Goal: Task Accomplishment & Management: Manage account settings

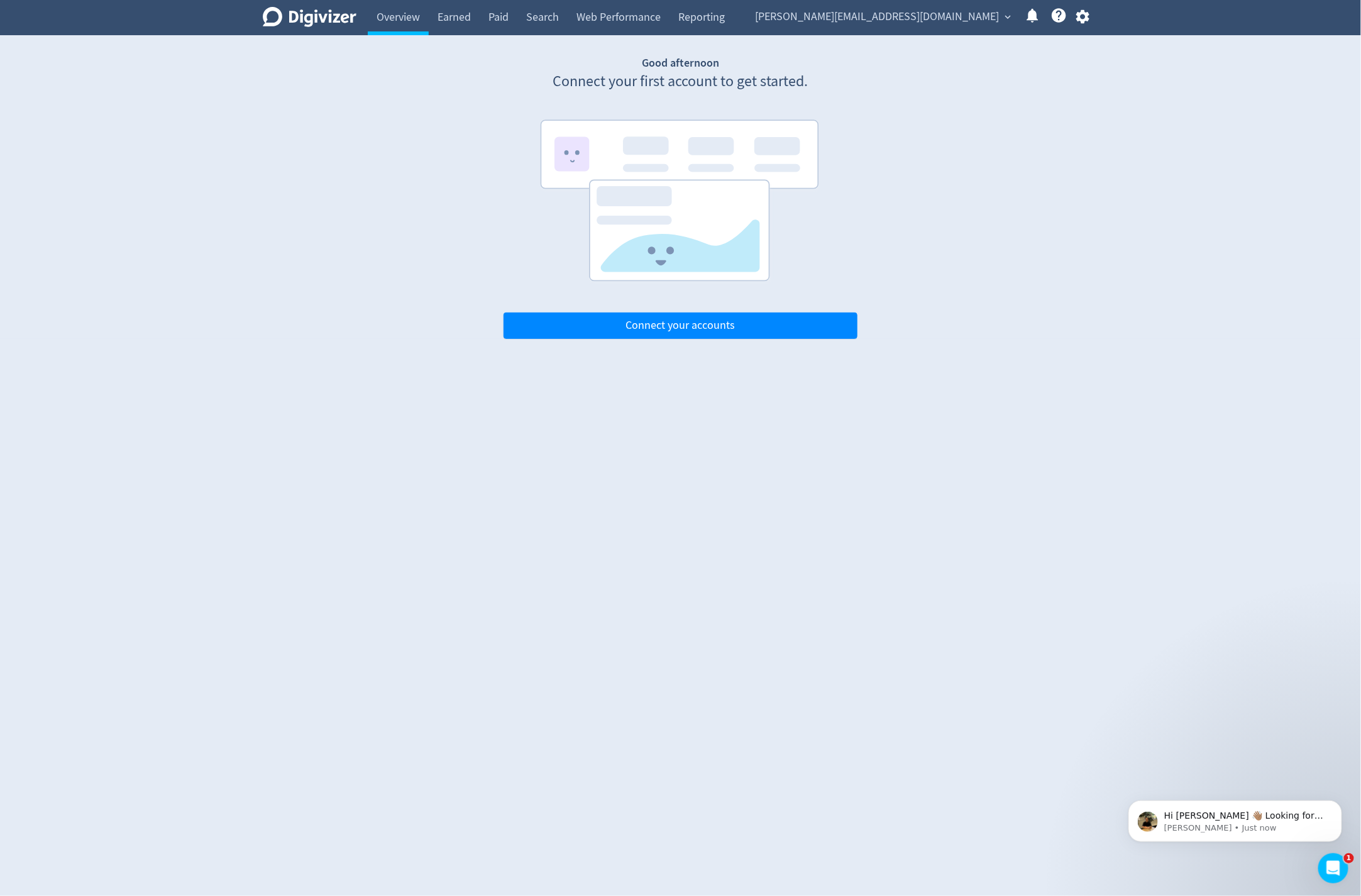
click at [1014, 14] on div at bounding box center [1027, 17] width 26 height 21
click at [1000, 17] on button "[PERSON_NAME][EMAIL_ADDRESS][DOMAIN_NAME] expand_more" at bounding box center [883, 17] width 264 height 20
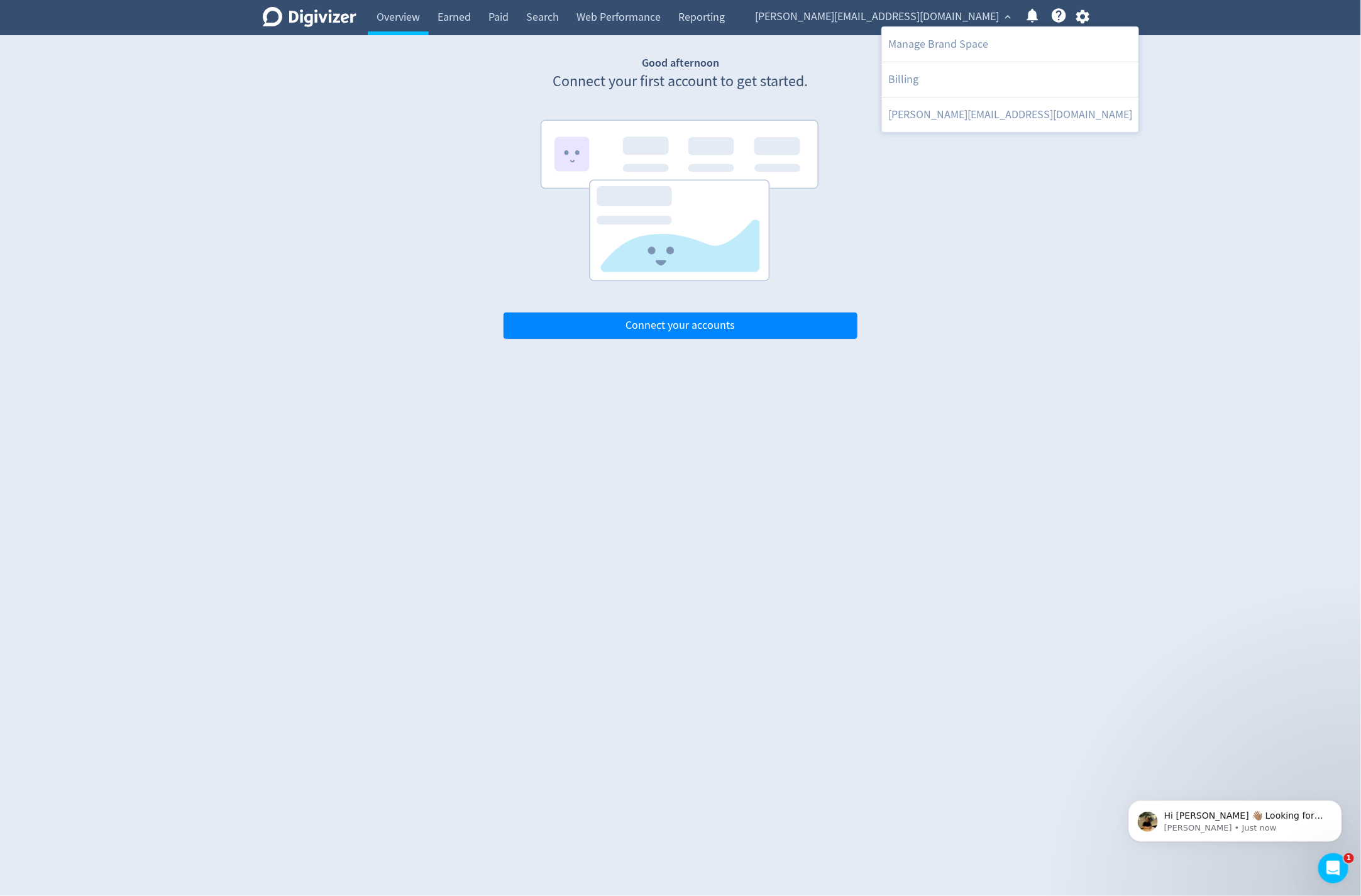
click at [1000, 17] on div at bounding box center [680, 448] width 1361 height 896
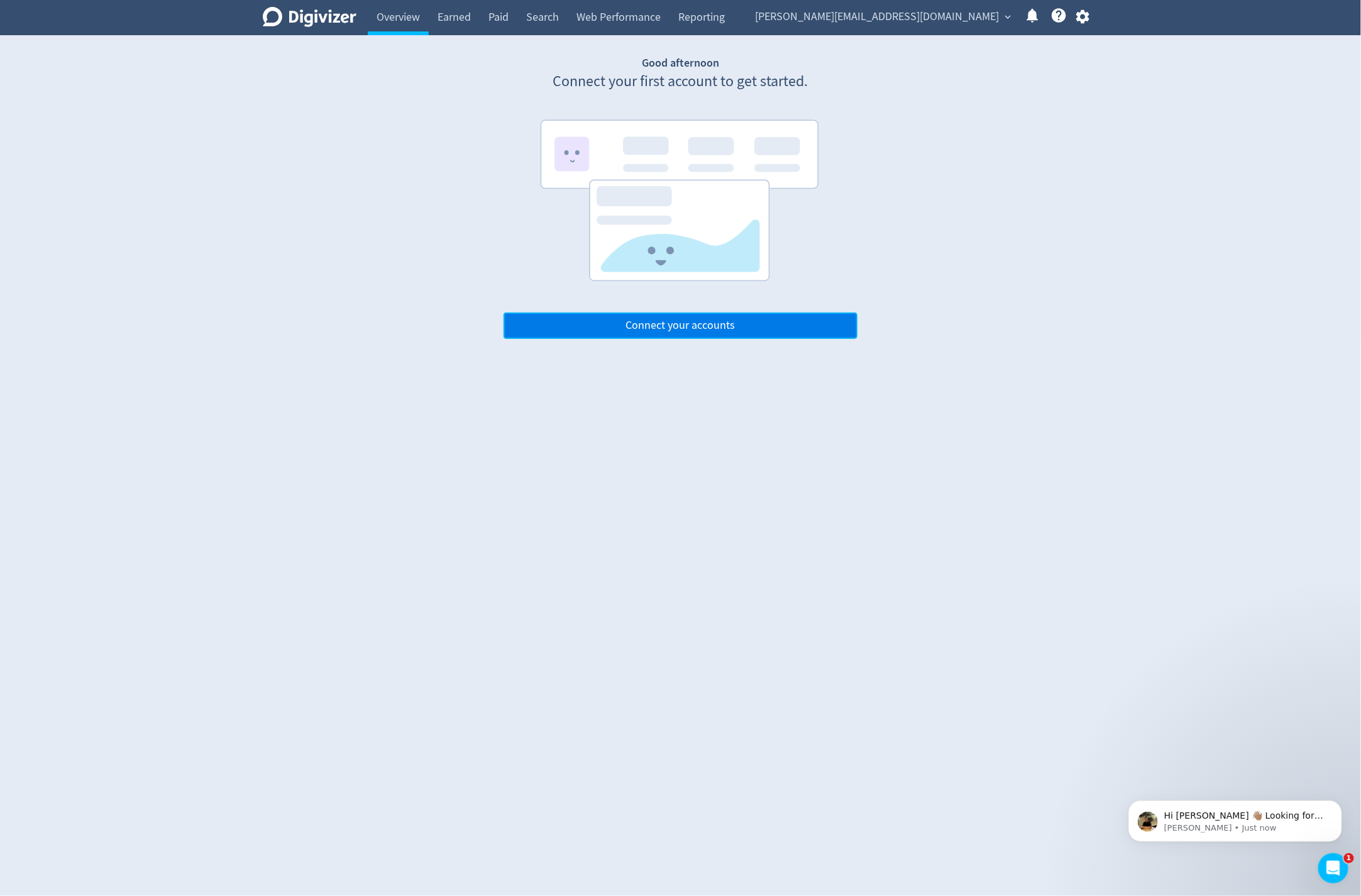
click at [738, 321] on button "Connect your accounts" at bounding box center [680, 326] width 354 height 26
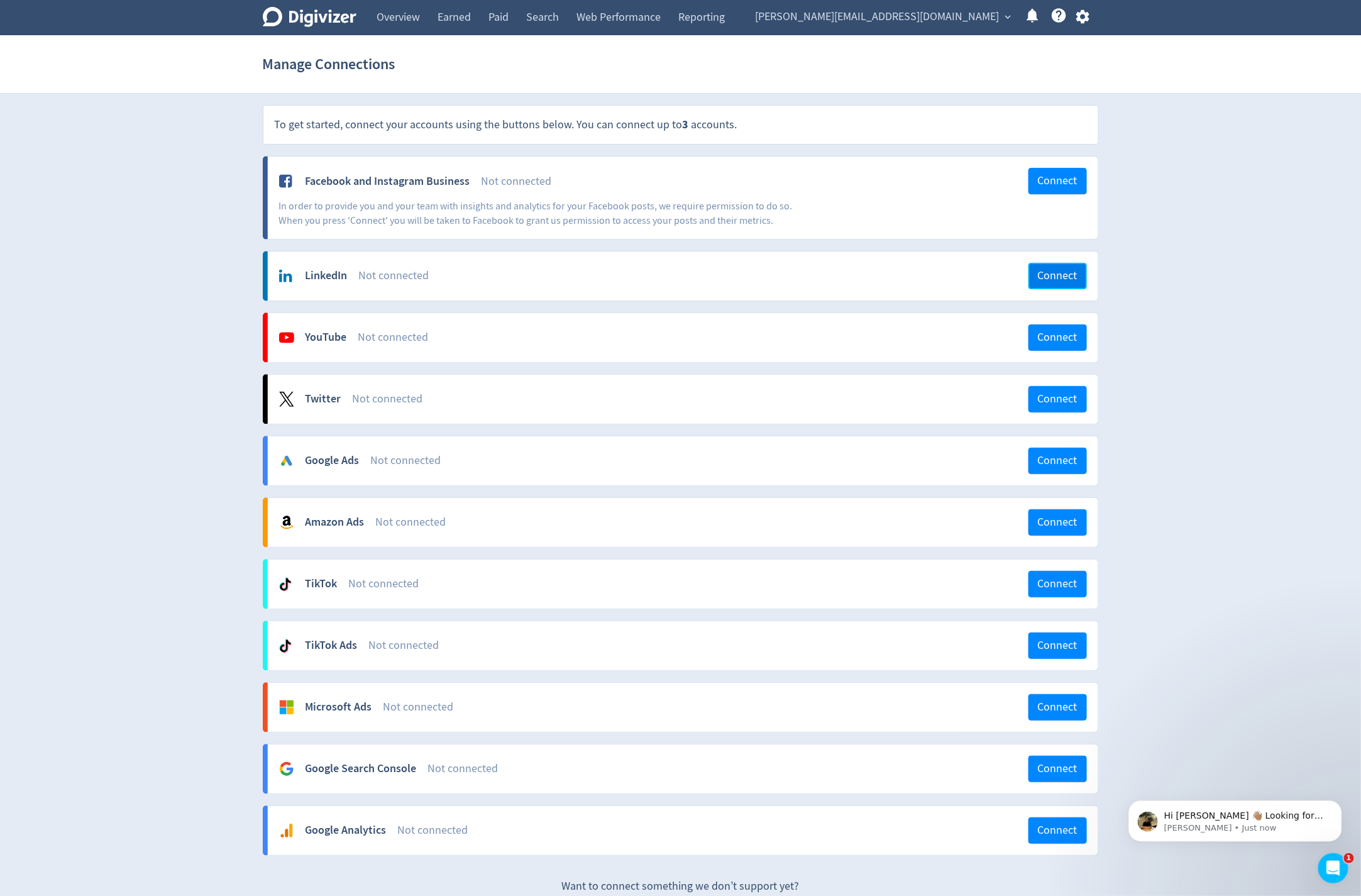
click at [1034, 281] on button "Connect" at bounding box center [1057, 276] width 58 height 26
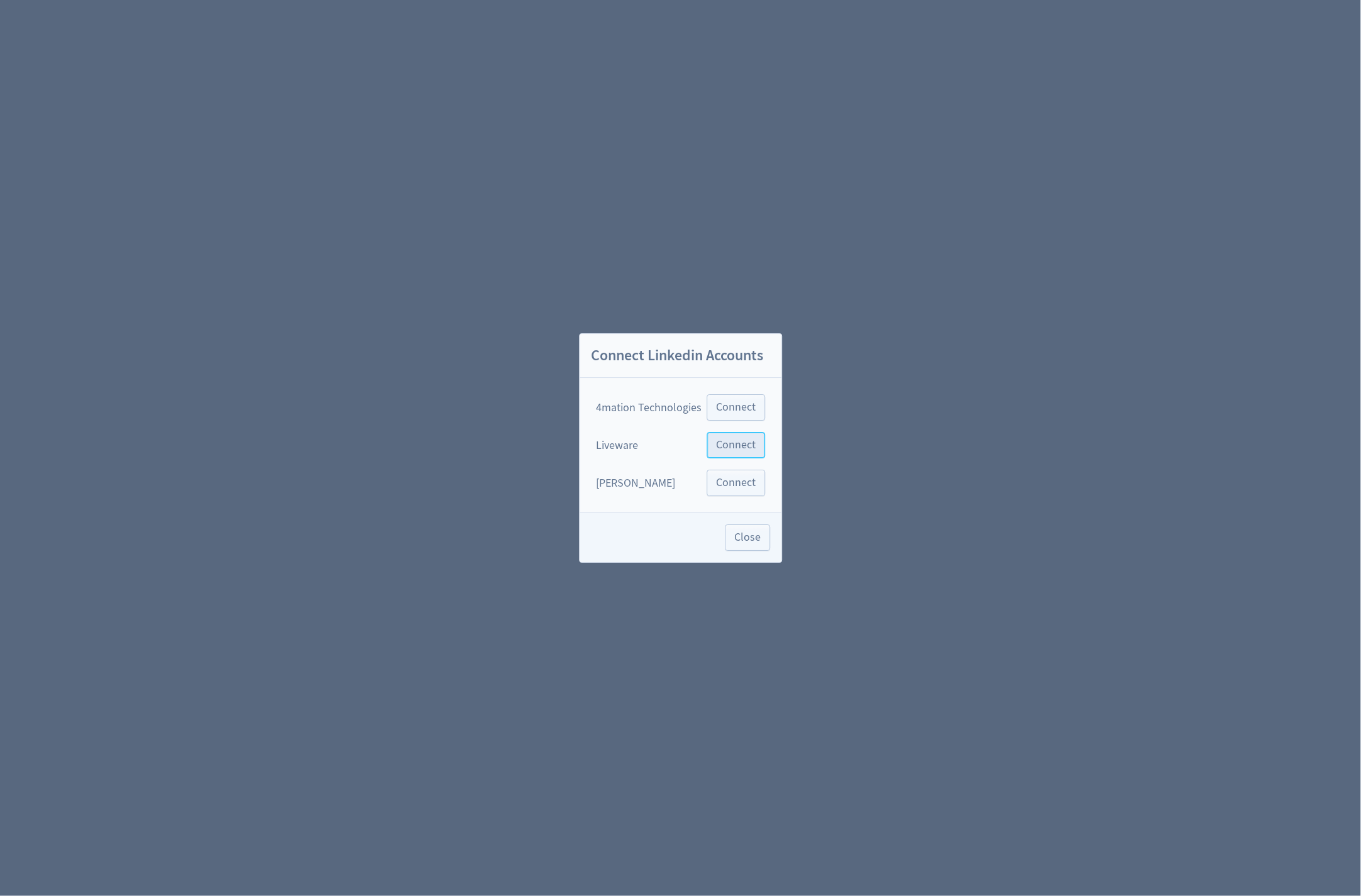
click at [735, 451] on span "Connect" at bounding box center [736, 445] width 40 height 11
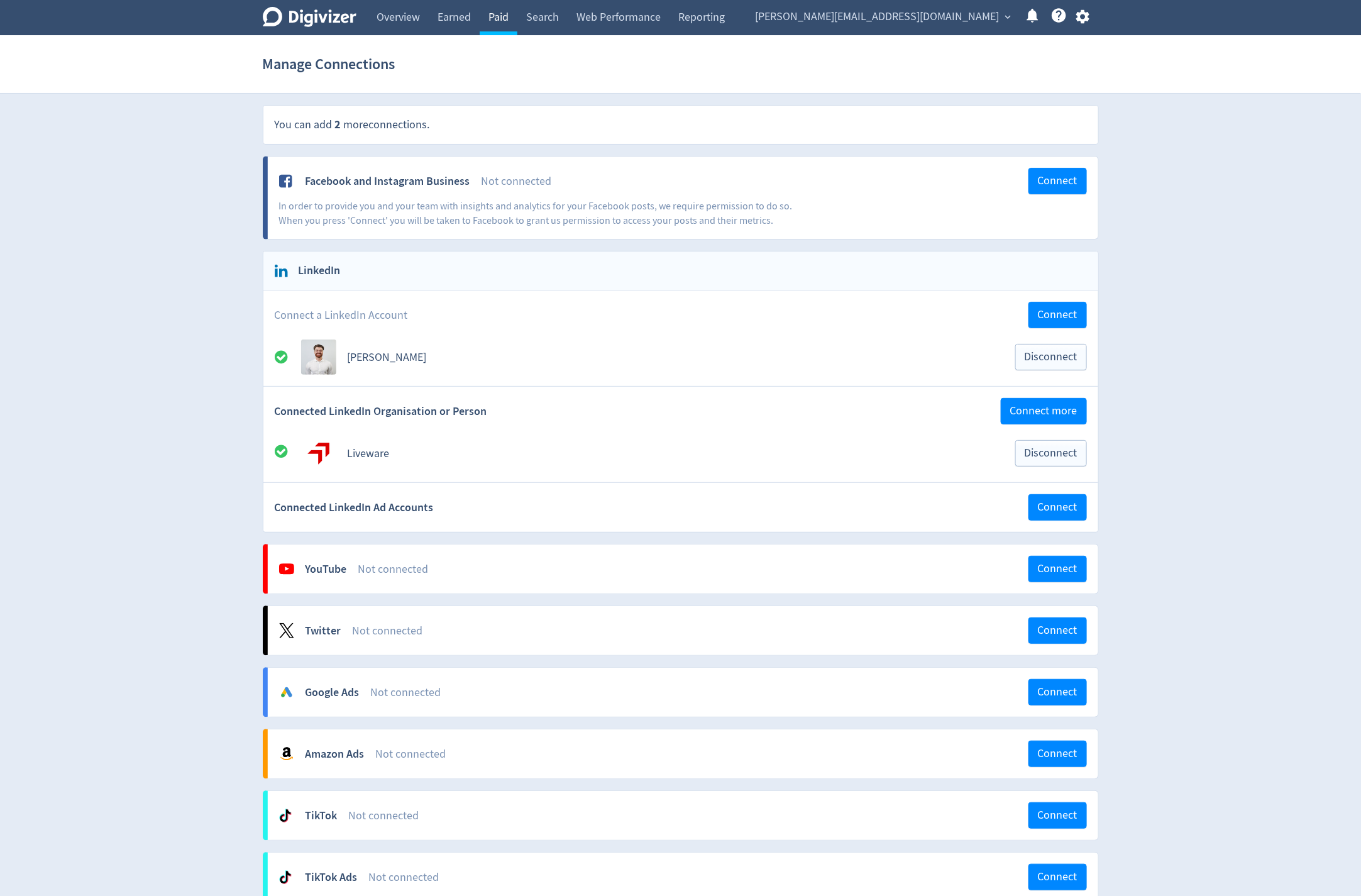
click at [493, 19] on link "Paid" at bounding box center [498, 17] width 38 height 35
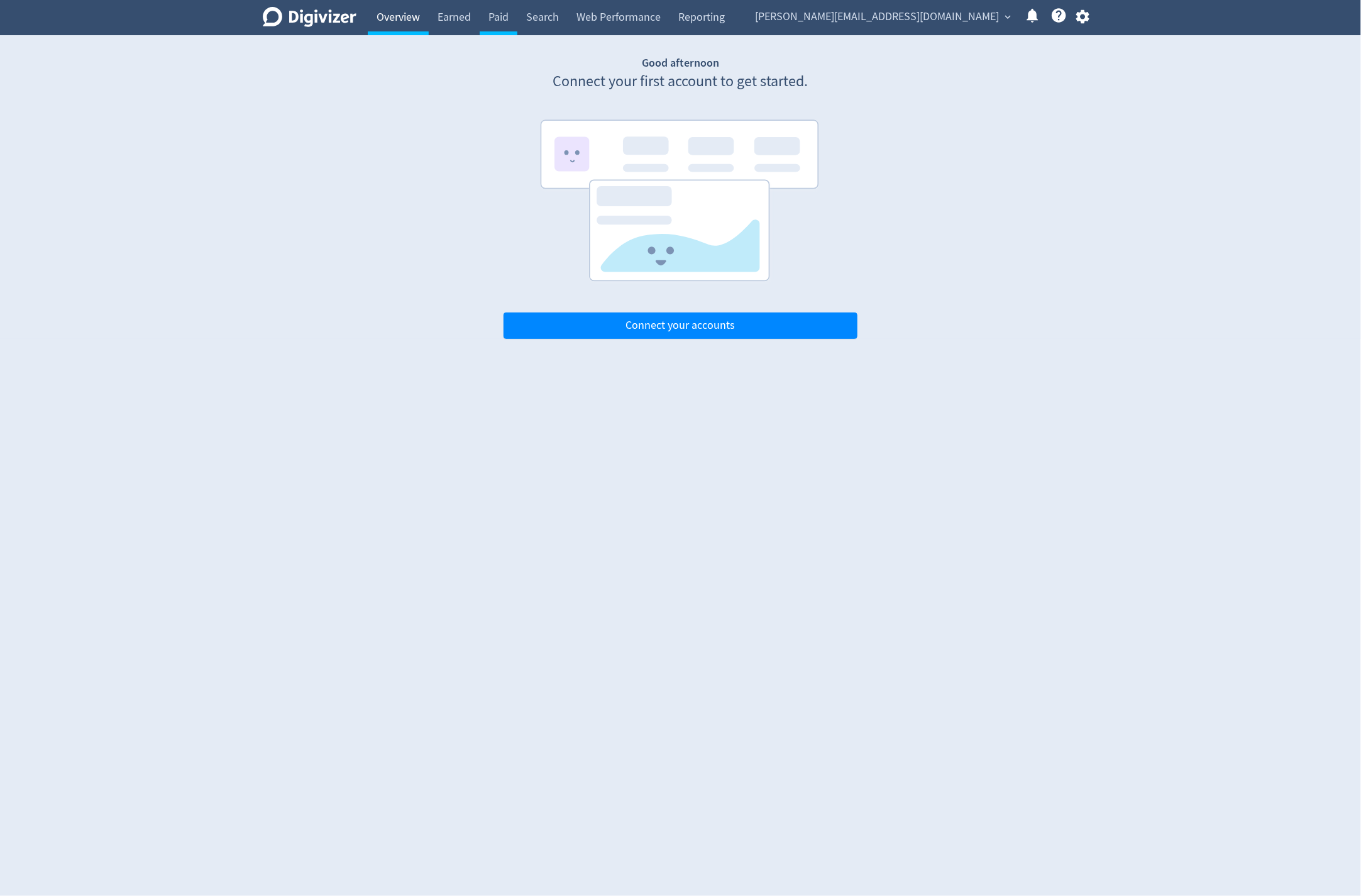
click at [416, 19] on link "Overview" at bounding box center [398, 17] width 61 height 35
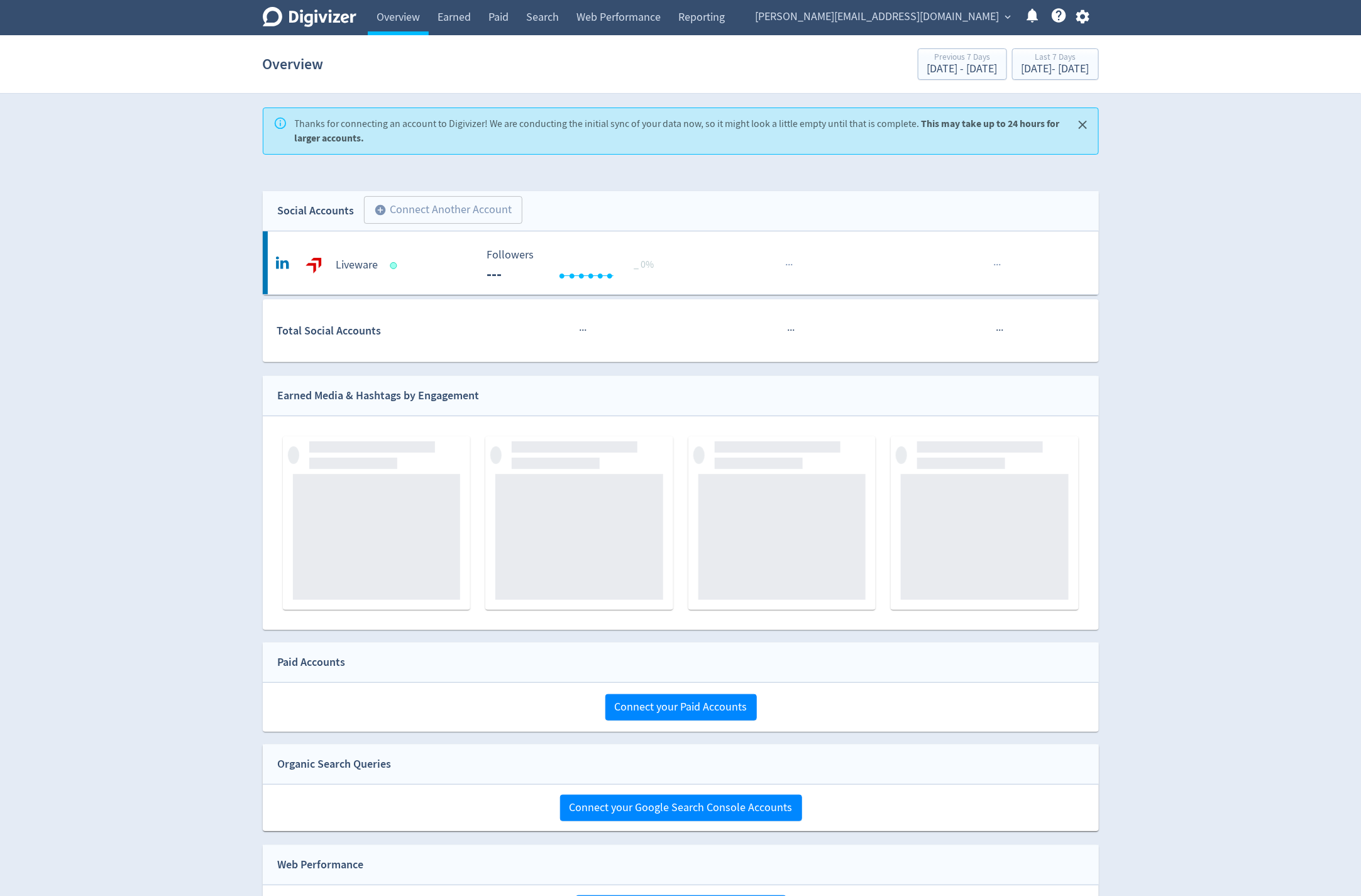
click at [971, 20] on span "michael.cali@liveware.co" at bounding box center [877, 17] width 244 height 20
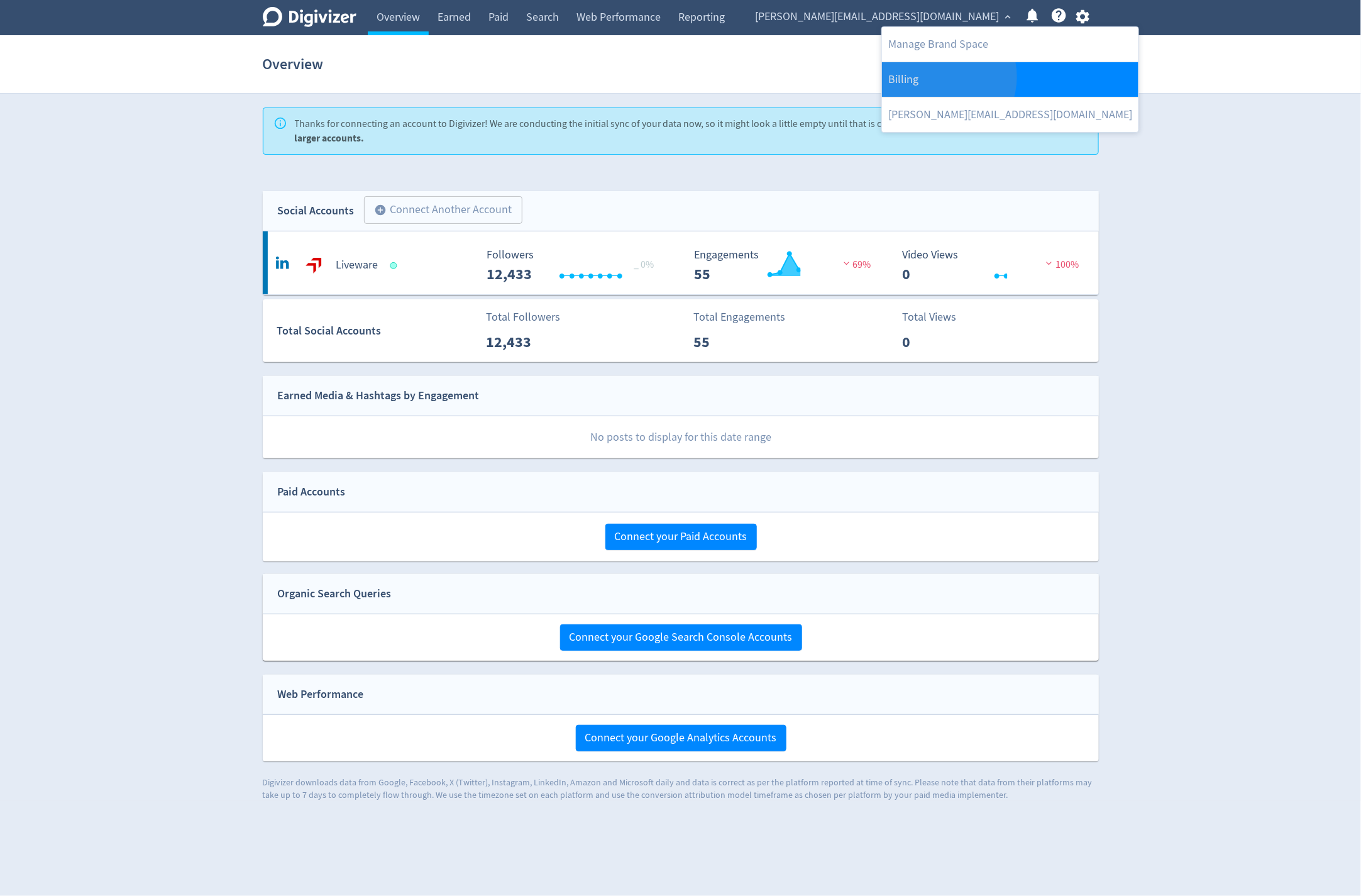
click at [939, 76] on link "Billing" at bounding box center [1010, 79] width 256 height 34
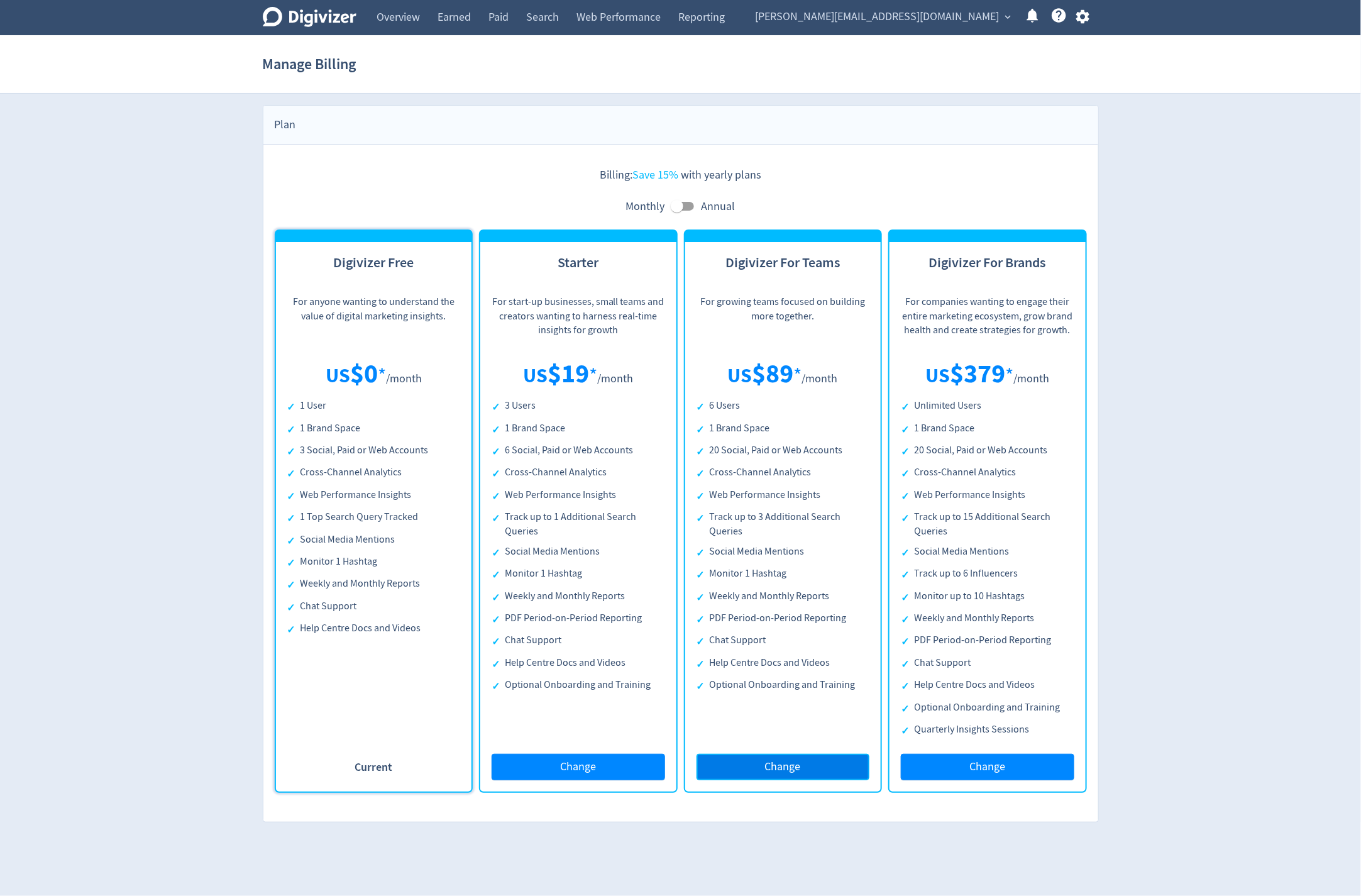
click at [778, 761] on span "Change" at bounding box center [783, 766] width 36 height 11
click at [798, 765] on span "Change" at bounding box center [783, 766] width 36 height 11
click at [835, 765] on button "Change" at bounding box center [783, 767] width 174 height 26
click at [834, 765] on button "Change" at bounding box center [783, 767] width 174 height 26
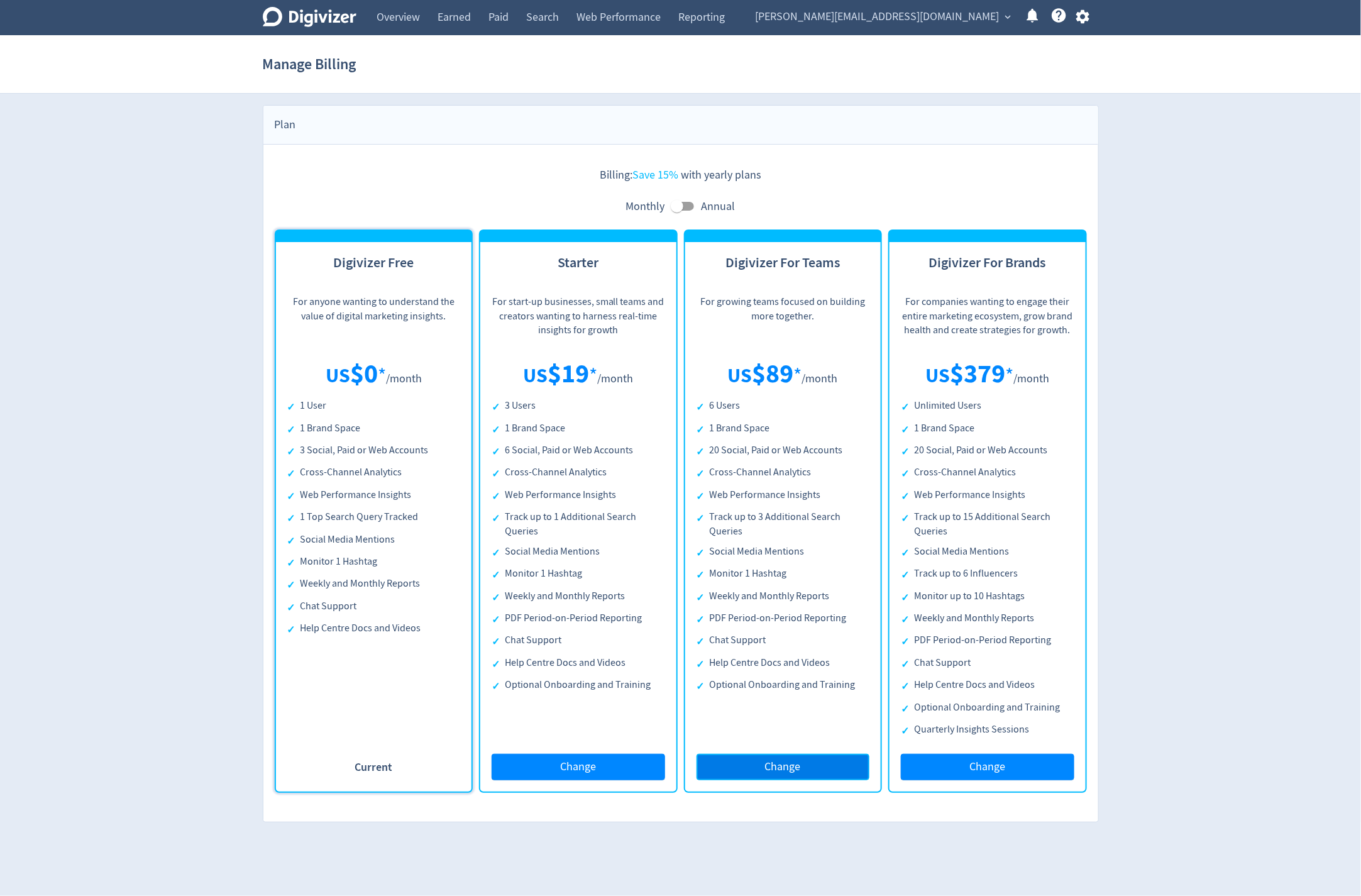
click at [834, 765] on button "Change" at bounding box center [783, 767] width 174 height 26
click at [333, 19] on icon "Digivizer Logo" at bounding box center [310, 17] width 94 height 20
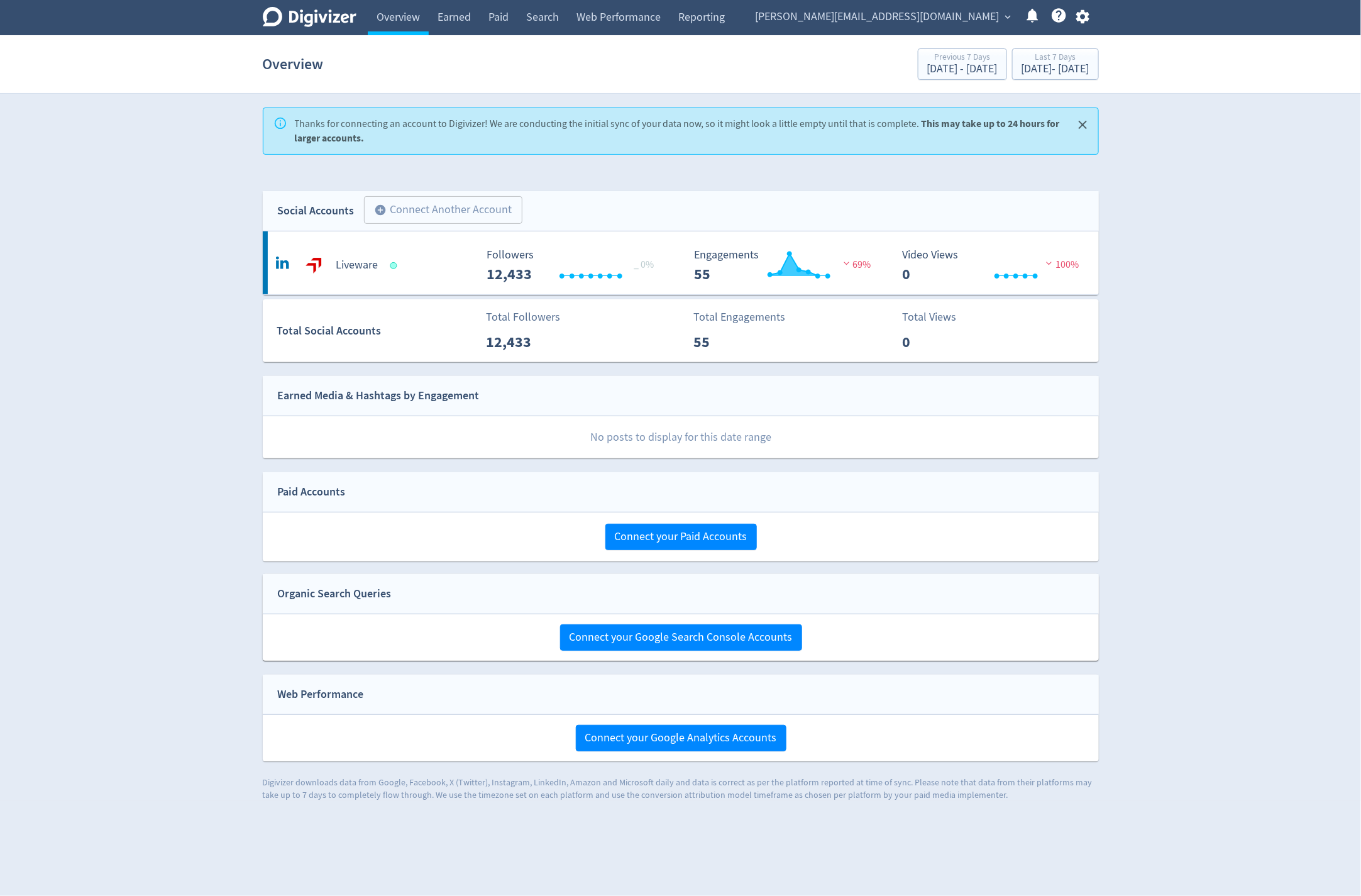
click at [998, 17] on span "michael.cali@liveware.co" at bounding box center [877, 17] width 244 height 20
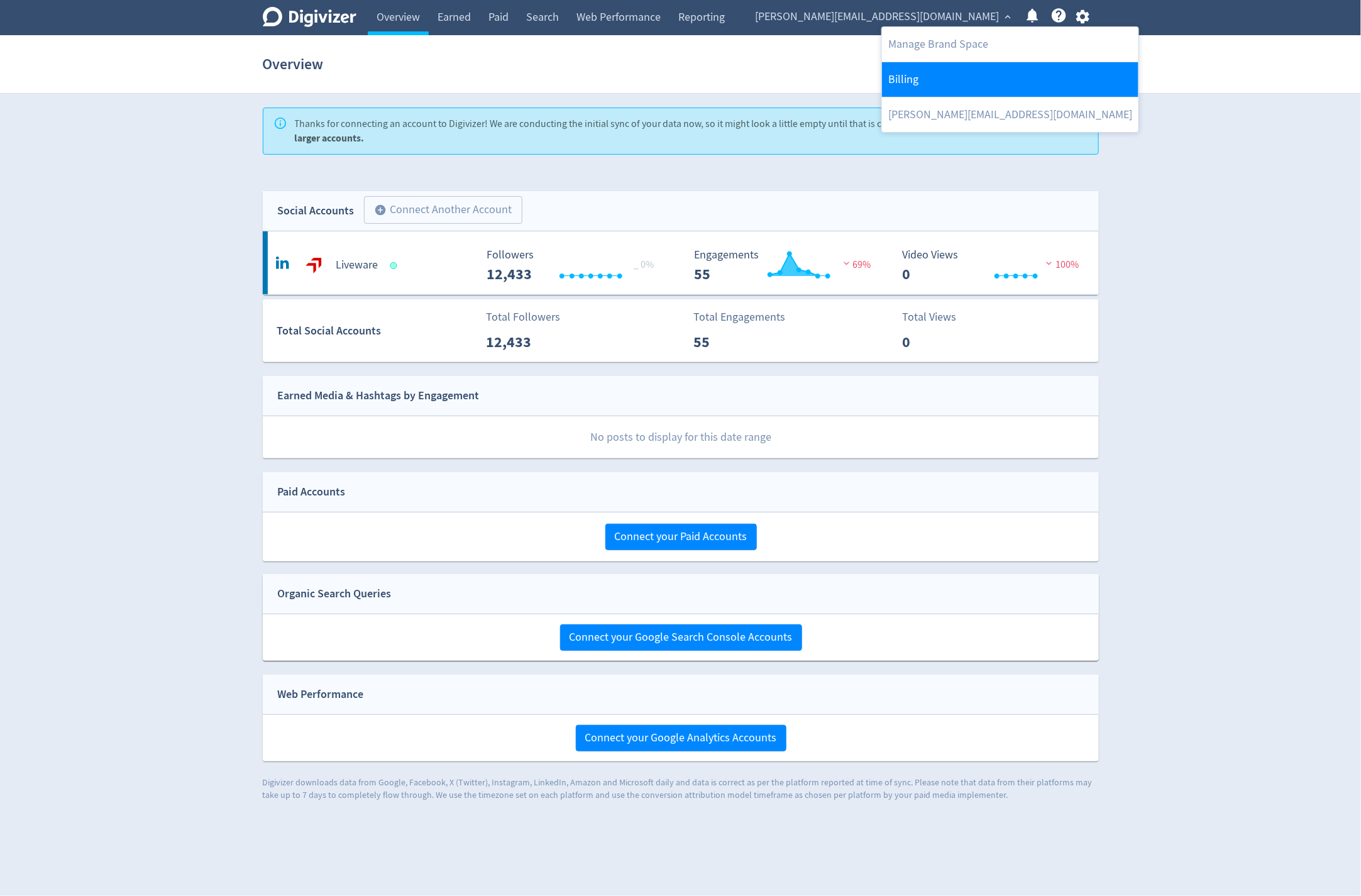
click at [928, 73] on link "Billing" at bounding box center [1010, 79] width 256 height 34
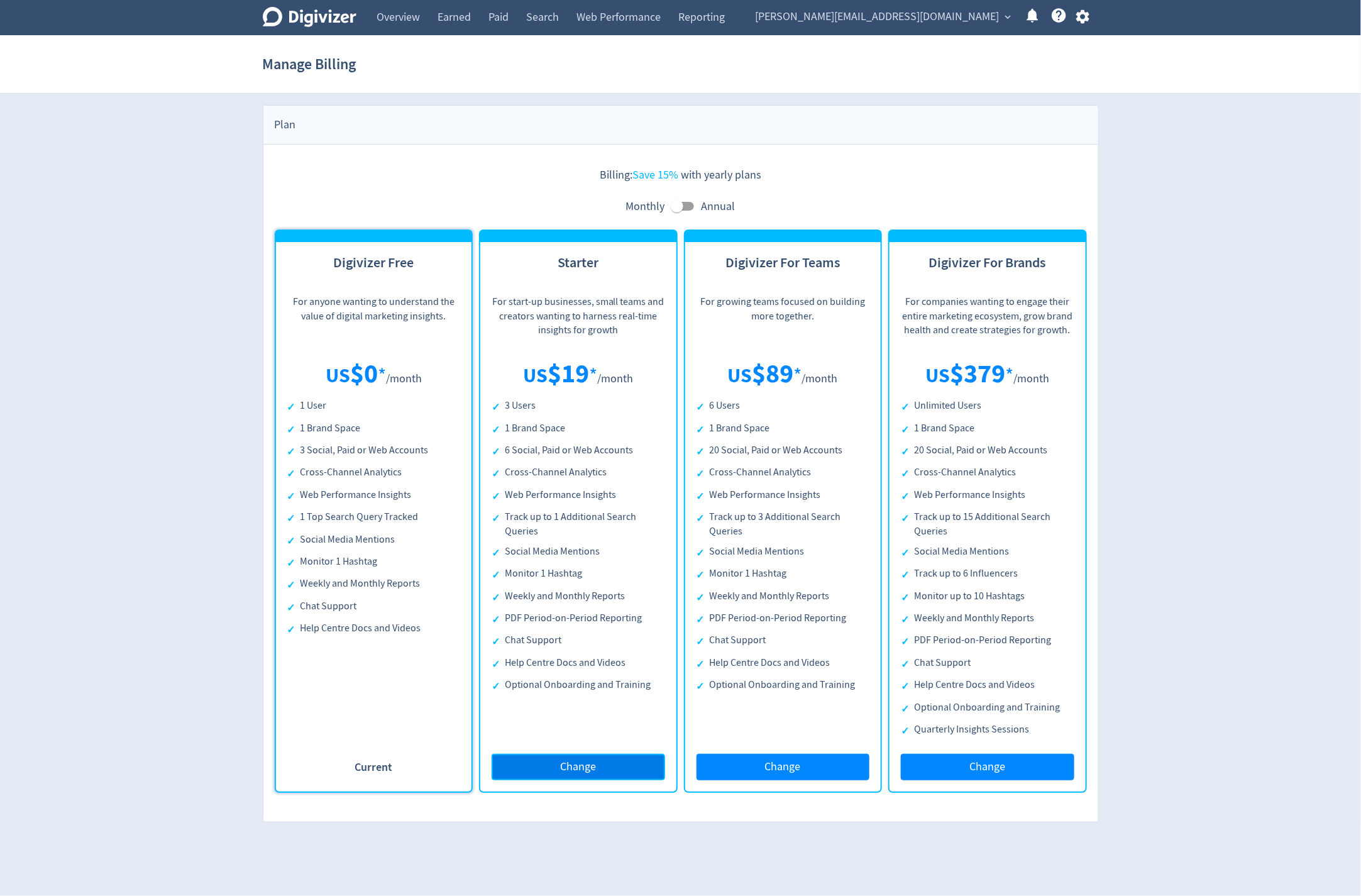
click at [608, 774] on button "Change" at bounding box center [578, 767] width 174 height 26
click at [721, 763] on button "Change" at bounding box center [783, 767] width 174 height 26
click at [758, 765] on button "Change" at bounding box center [783, 767] width 174 height 26
click at [745, 767] on button "Change" at bounding box center [783, 767] width 174 height 26
click at [971, 20] on span "michael.cali@liveware.co" at bounding box center [877, 17] width 244 height 20
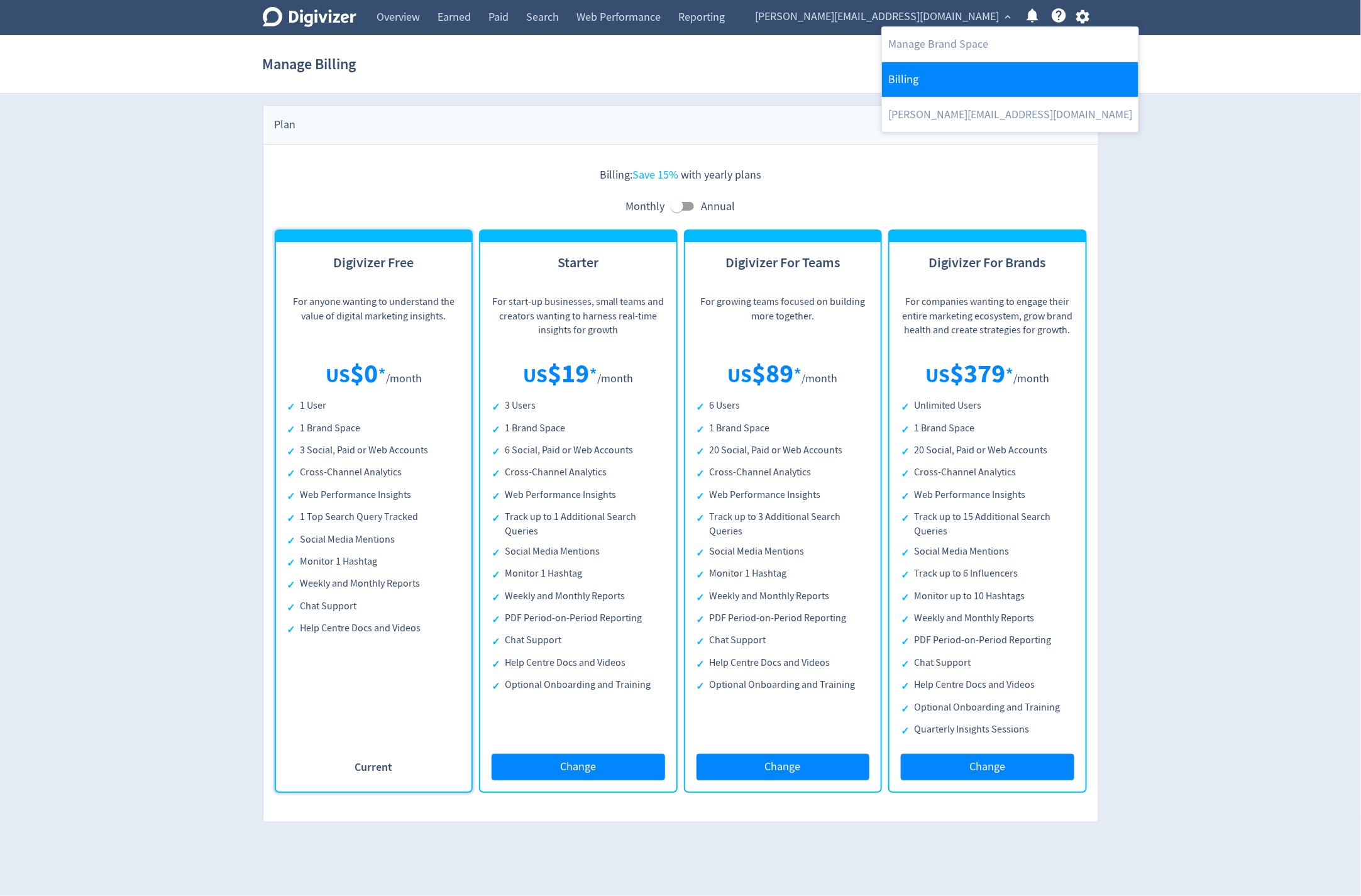
click at [912, 79] on link "Billing" at bounding box center [1010, 79] width 256 height 34
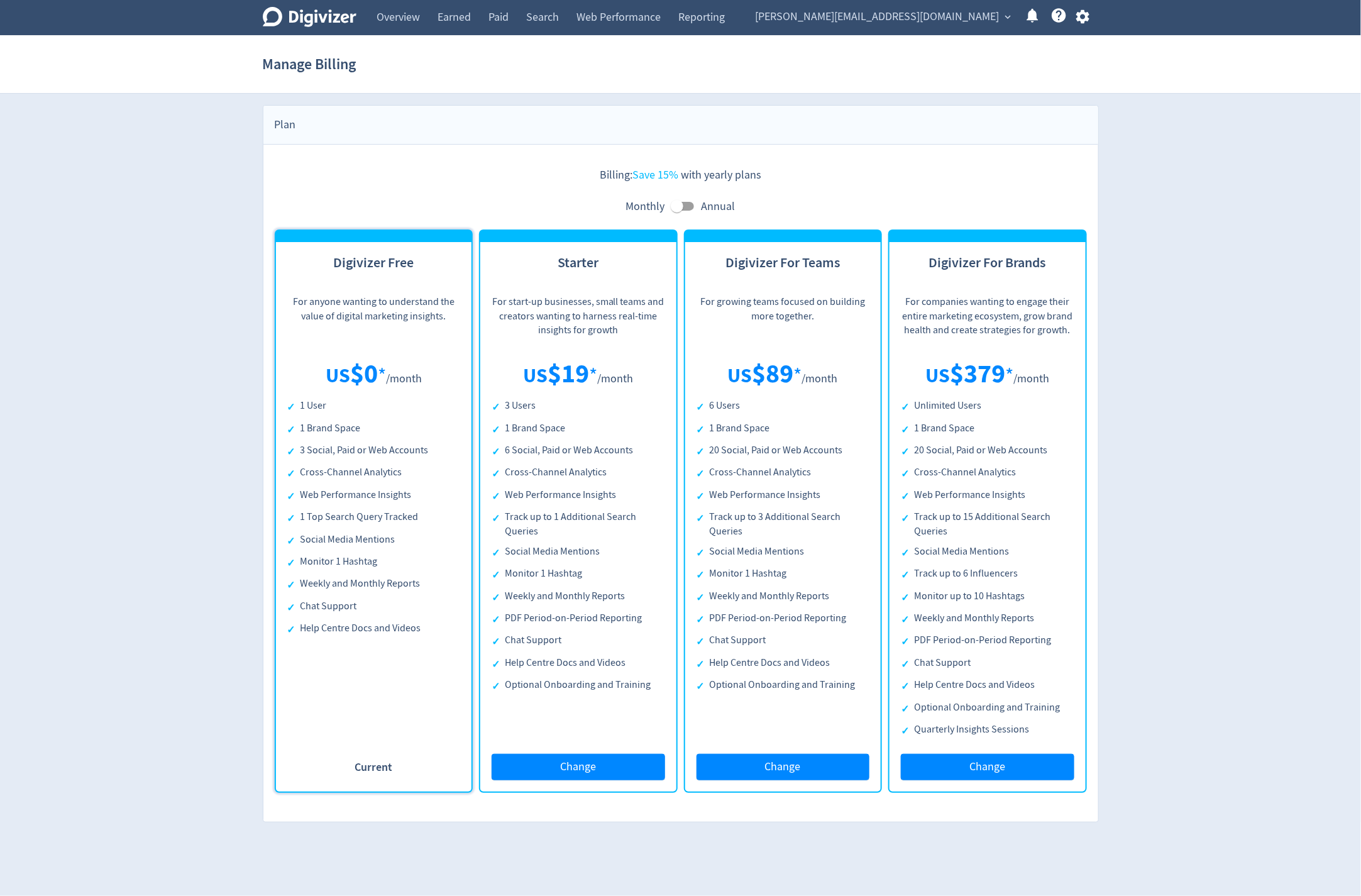
click at [990, 15] on span "michael.cali@liveware.co" at bounding box center [877, 17] width 244 height 20
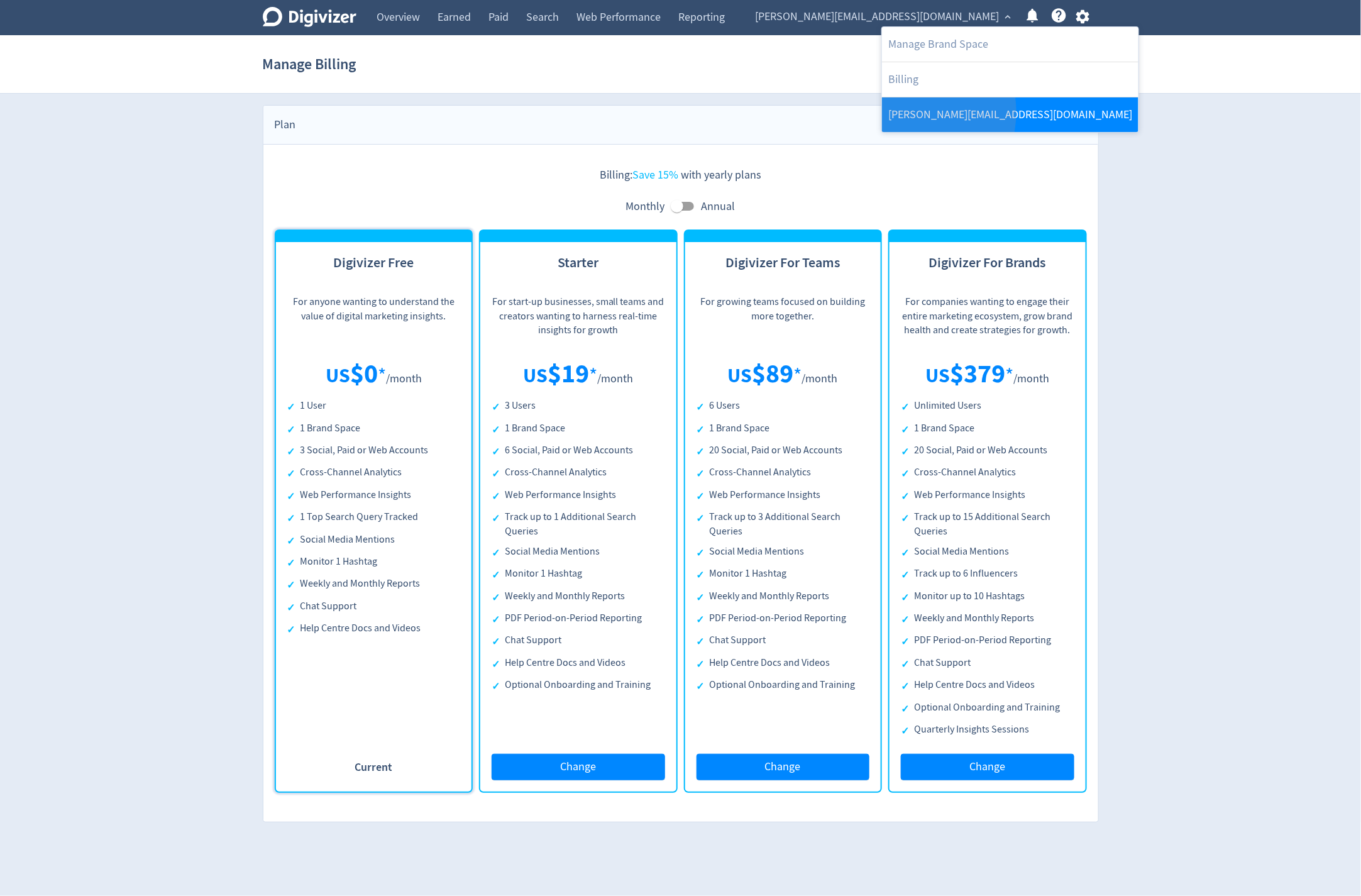
click at [901, 111] on link "michael.cali@liveware.co" at bounding box center [1010, 114] width 256 height 34
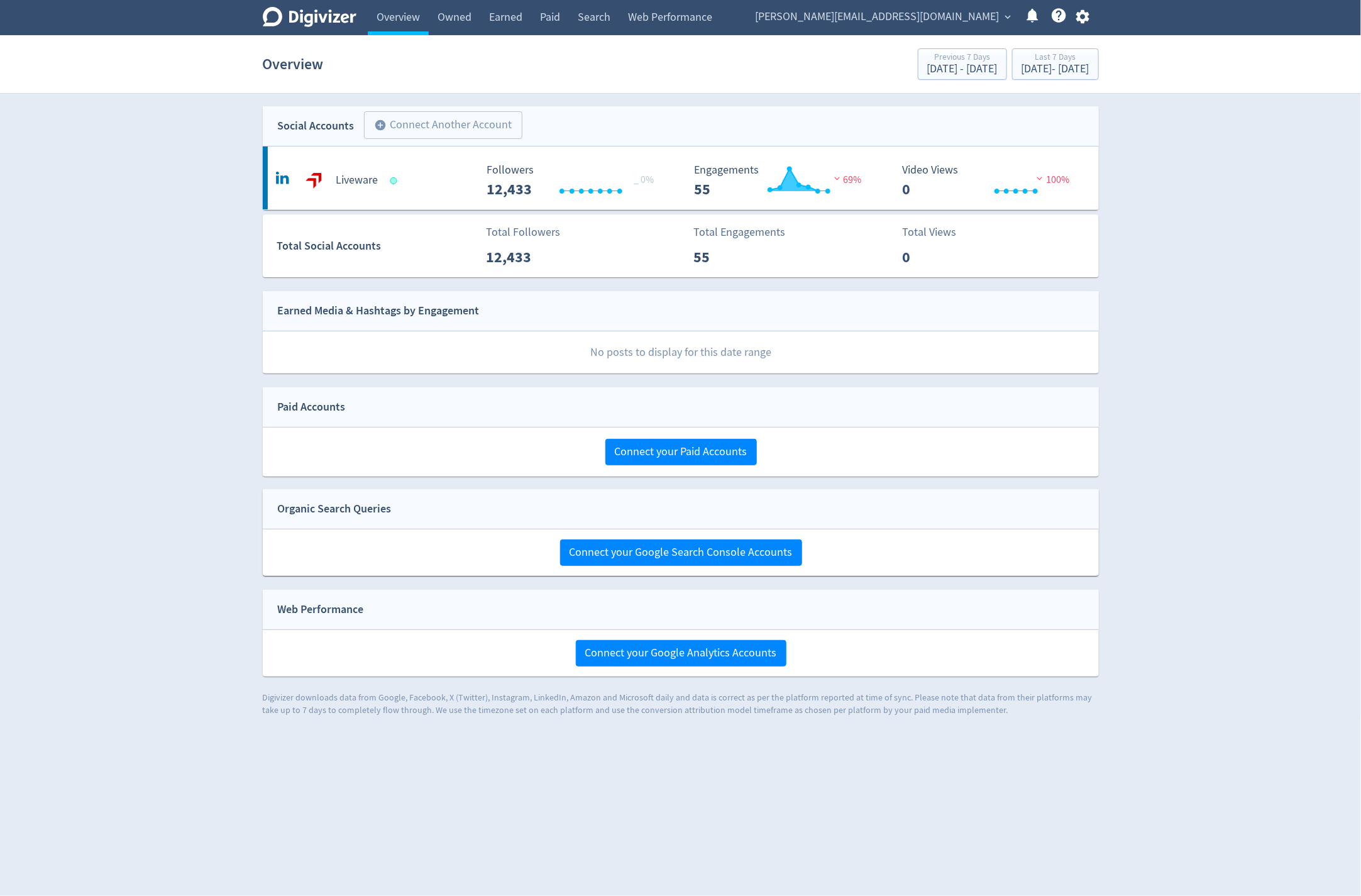
click at [1000, 14] on button "michael.cali@liveware.co expand_more" at bounding box center [883, 17] width 264 height 20
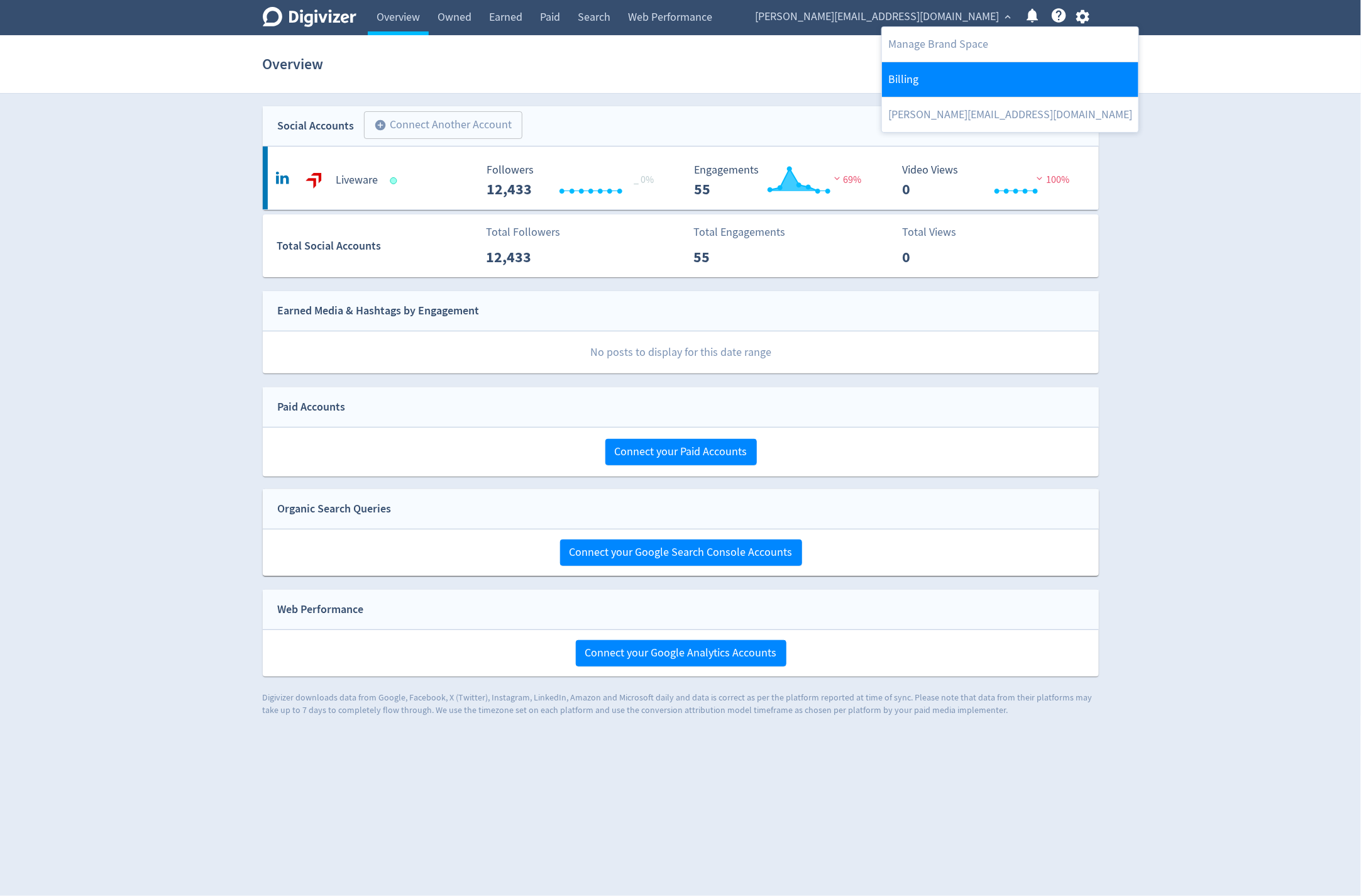
click at [924, 85] on link "Billing" at bounding box center [1010, 79] width 256 height 34
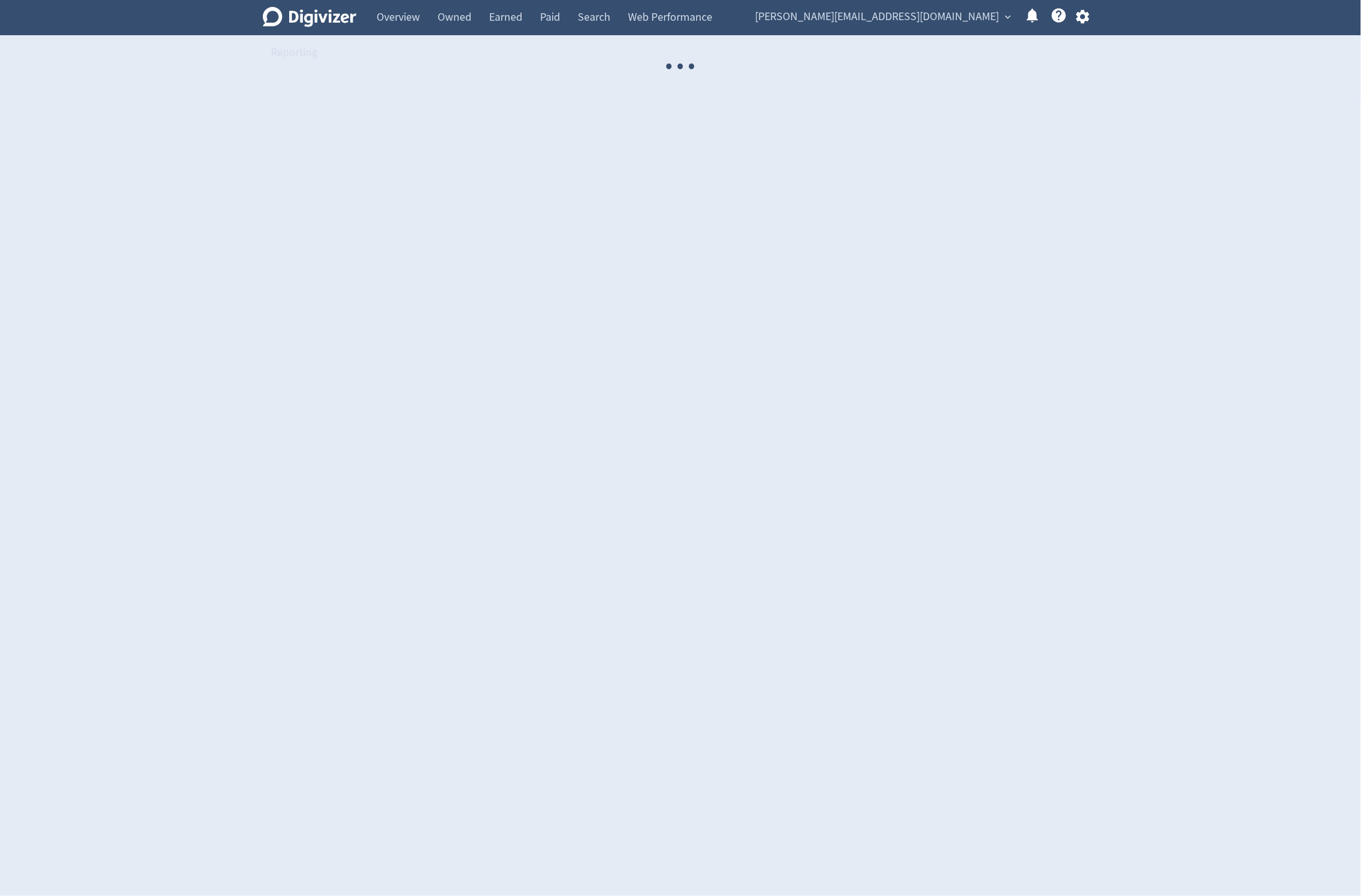
click at [990, 19] on span "michael.cali@liveware.co" at bounding box center [877, 17] width 244 height 20
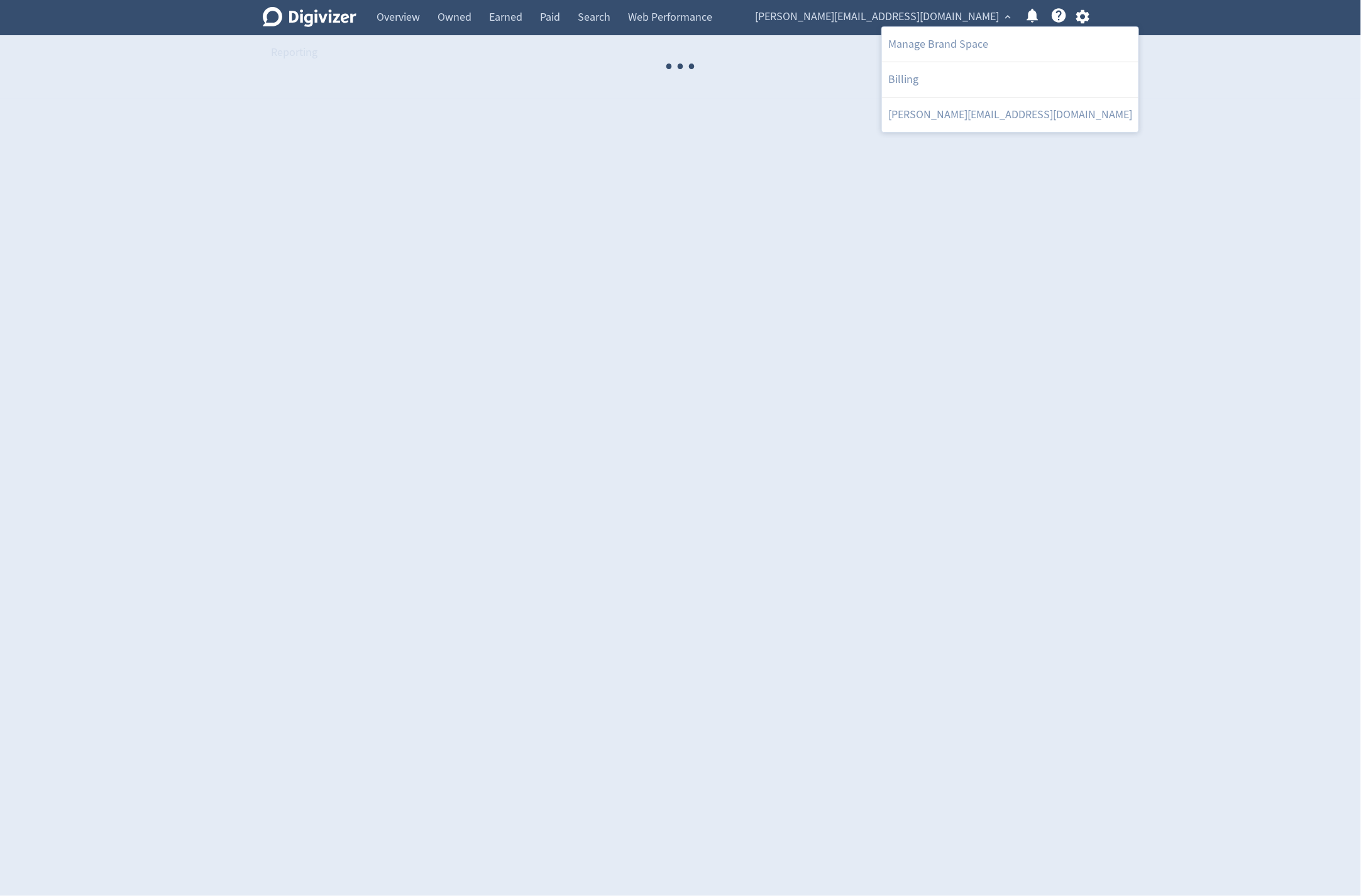
click at [1085, 12] on div at bounding box center [680, 448] width 1361 height 896
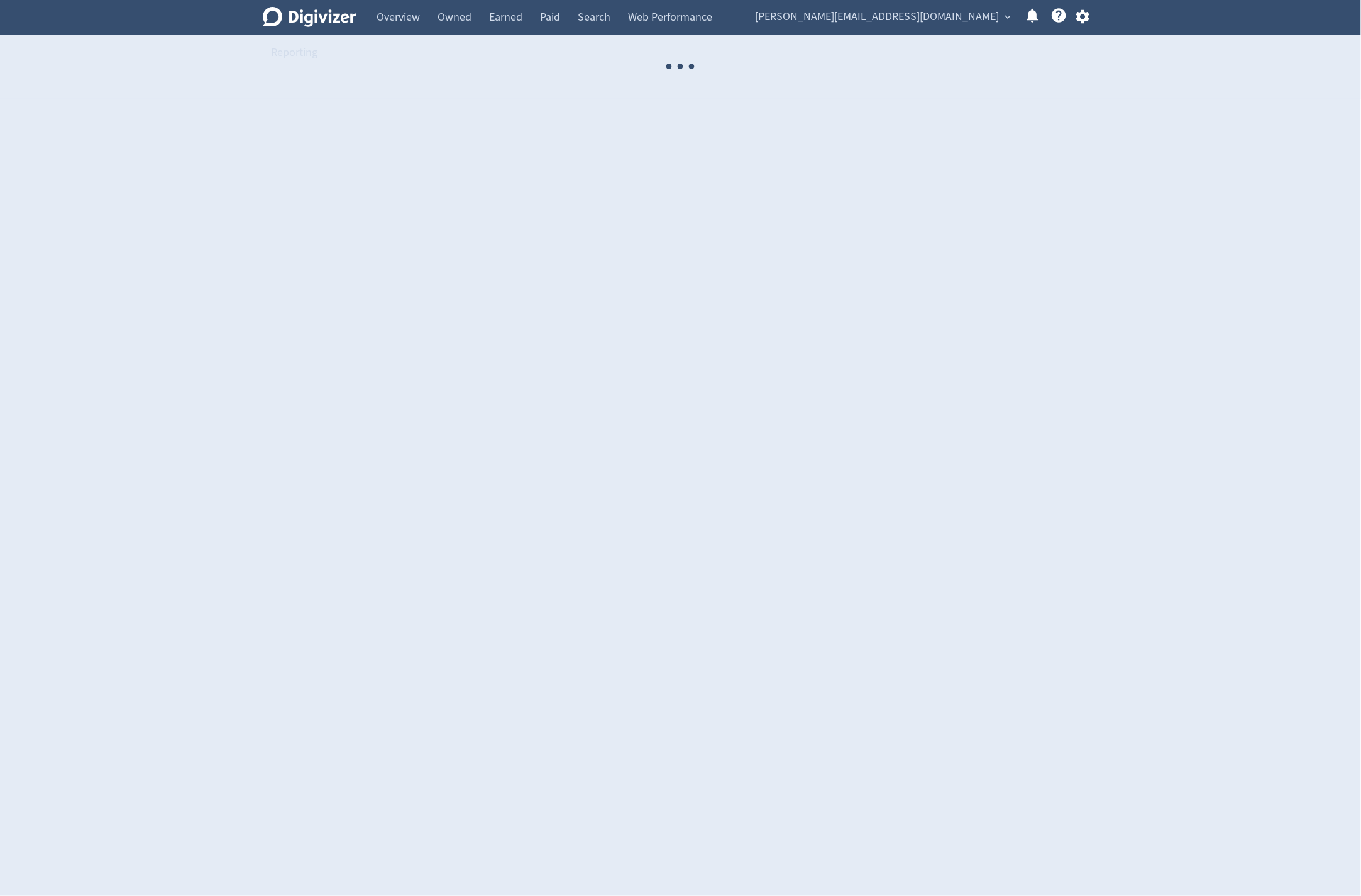
click at [1082, 20] on div at bounding box center [680, 448] width 1361 height 896
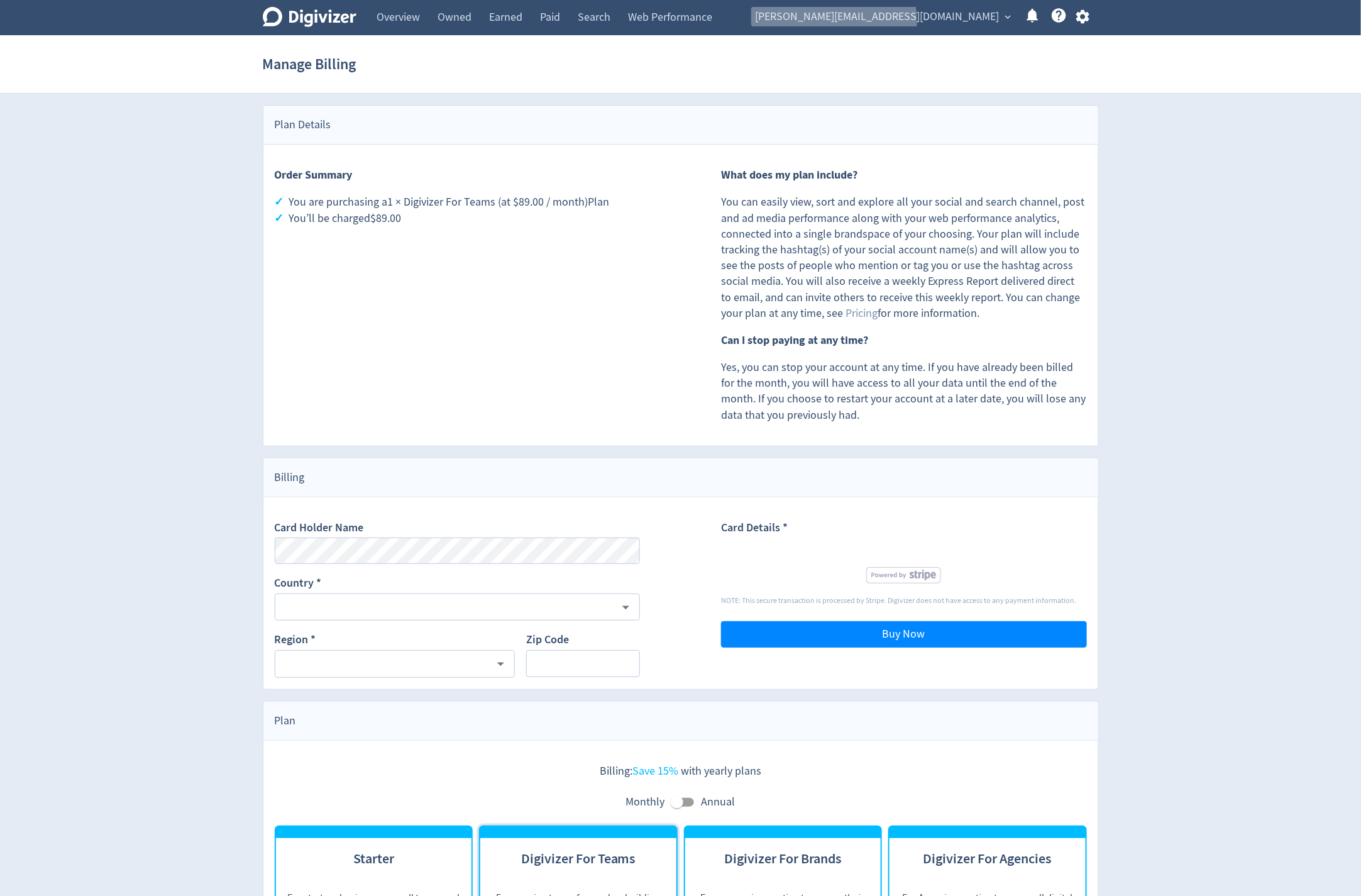
click at [957, 20] on span "michael.cali@liveware.co" at bounding box center [877, 17] width 244 height 20
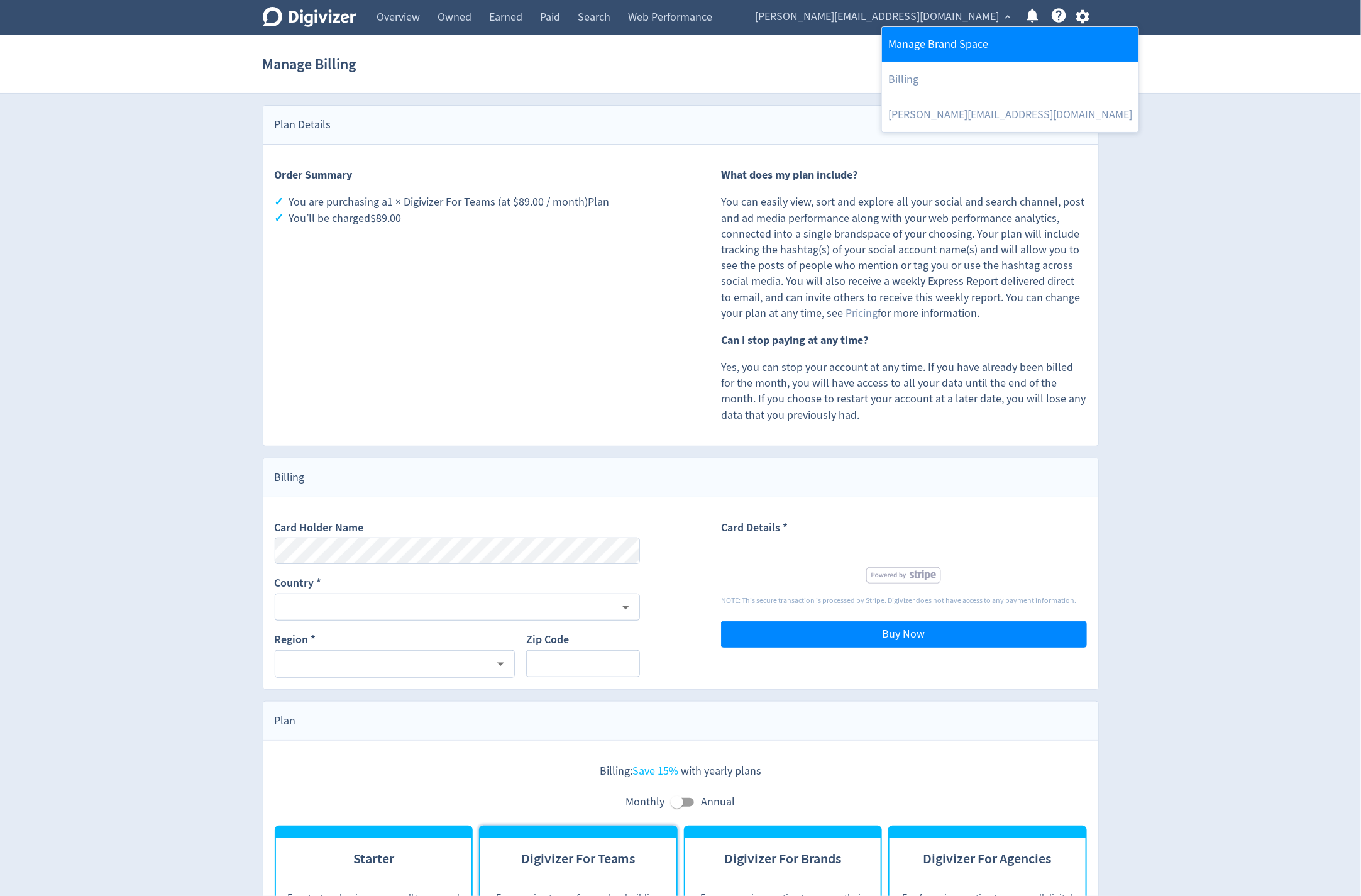
click at [933, 53] on link "Manage Brand Space" at bounding box center [1010, 44] width 256 height 34
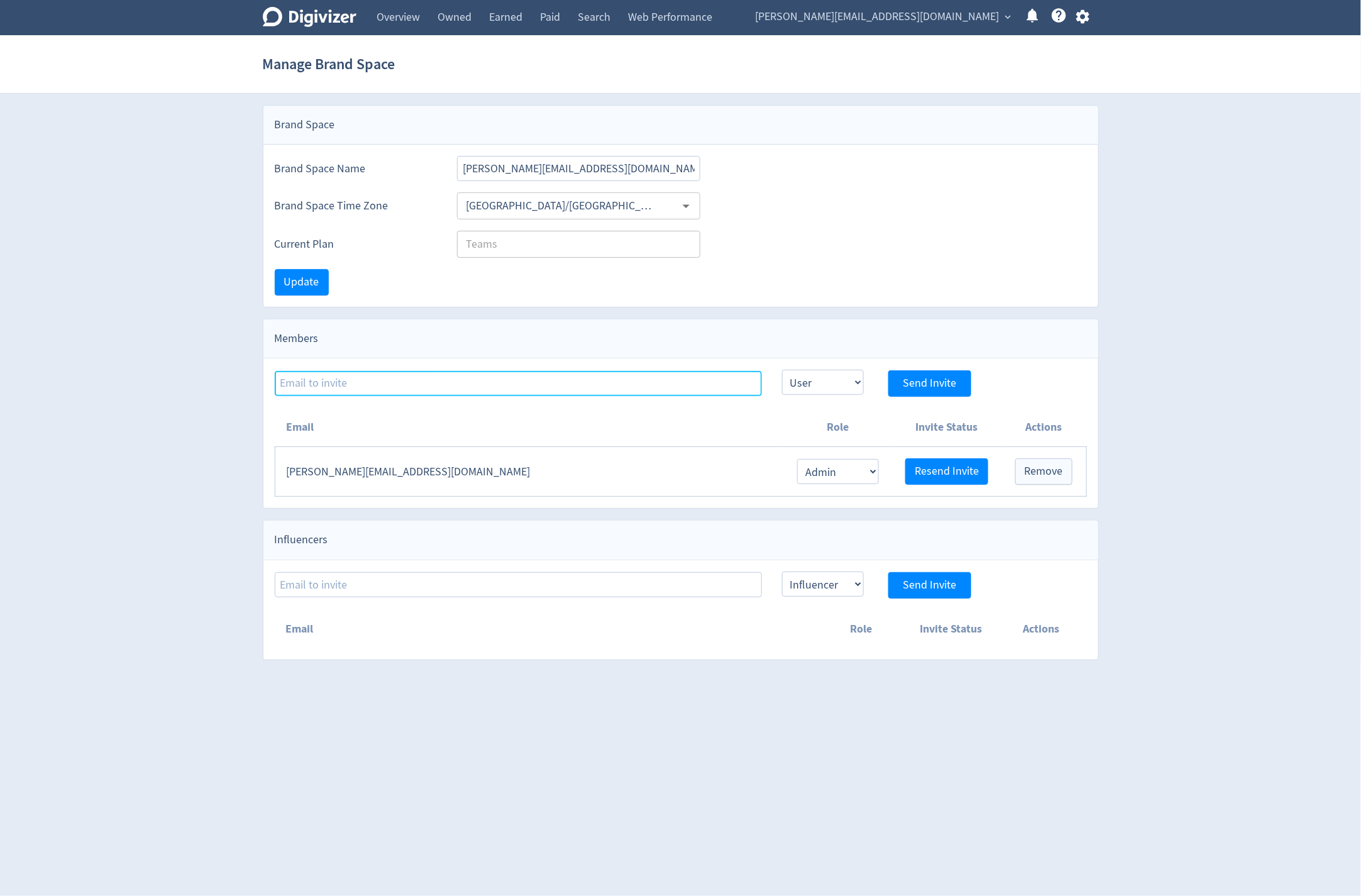
type input "[PERSON_NAME][EMAIL_ADDRESS][DOMAIN_NAME]"
click at [535, 329] on div "Members" at bounding box center [680, 338] width 834 height 39
click at [912, 383] on span "Send Invite" at bounding box center [929, 383] width 54 height 11
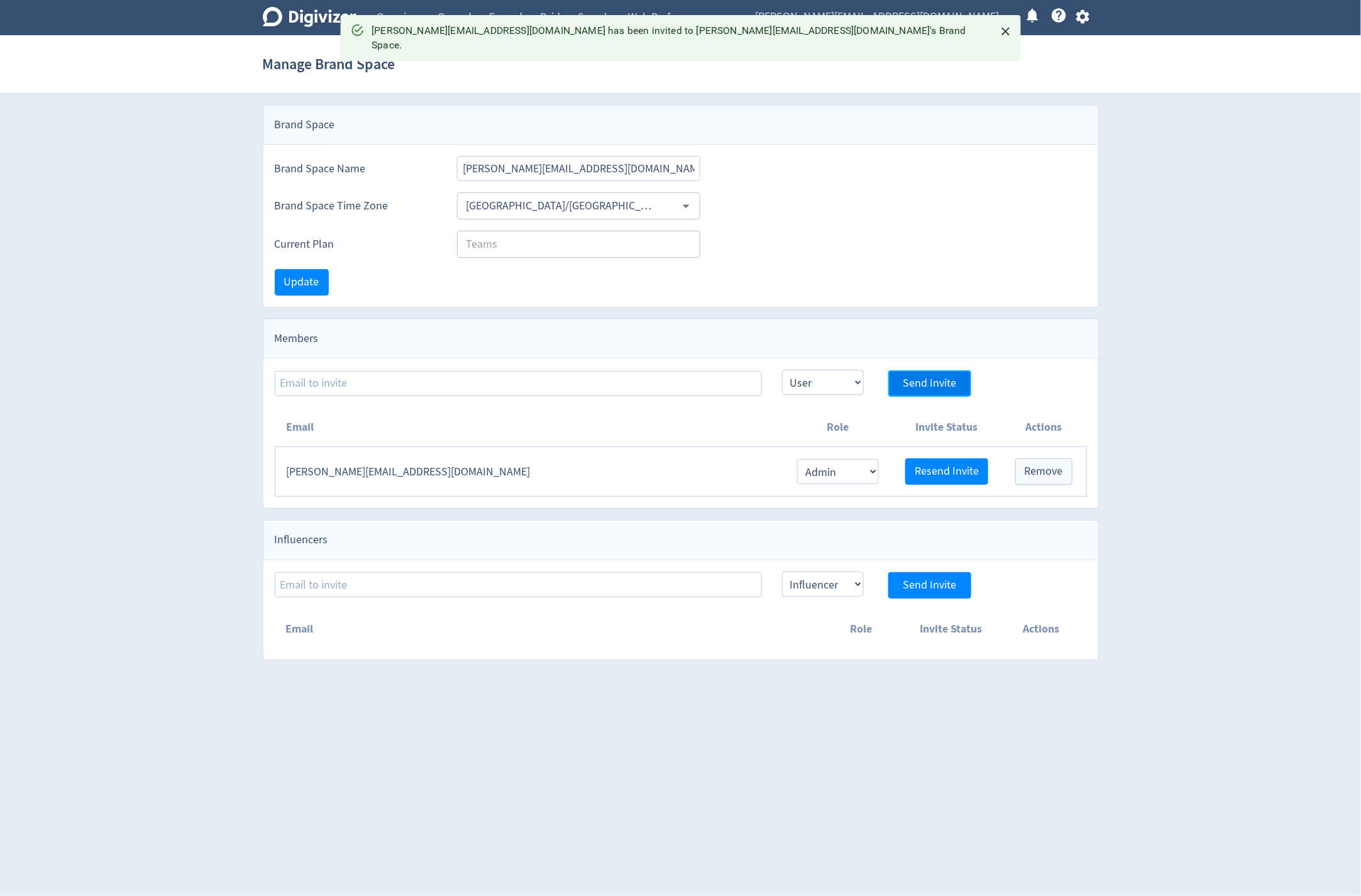
select select "USER"
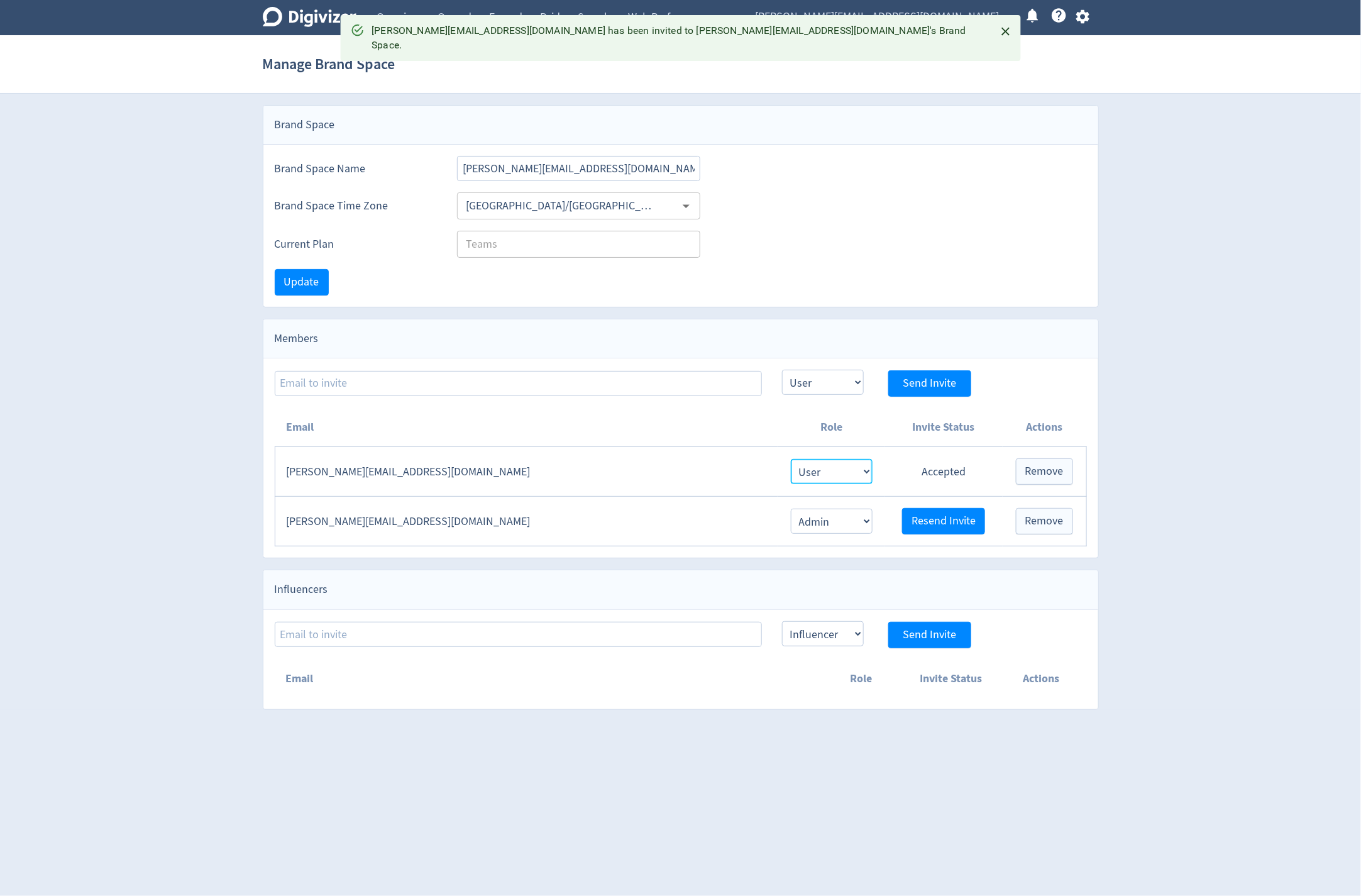
click at [862, 476] on select "Admin User" at bounding box center [832, 471] width 82 height 25
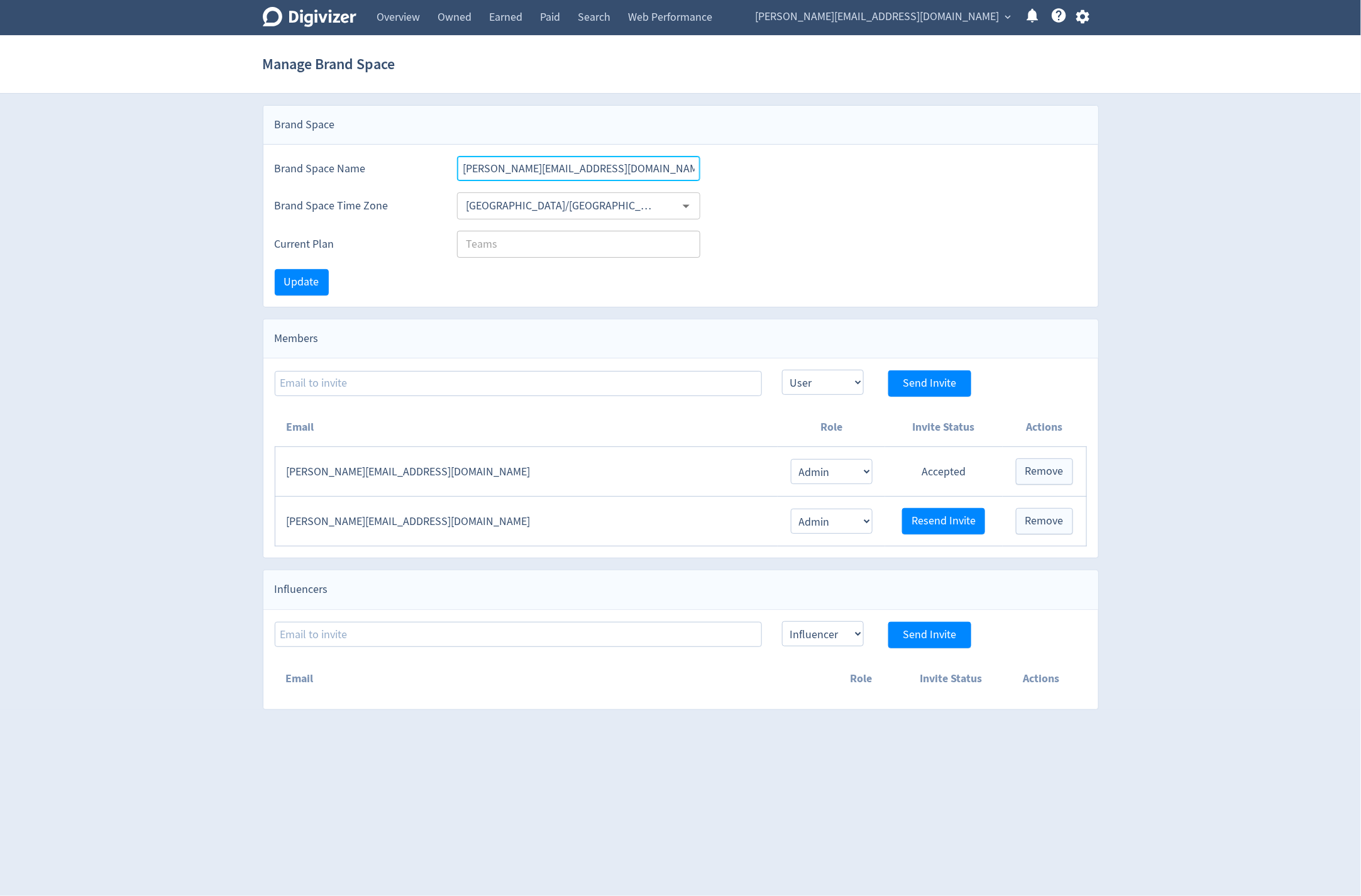
click at [546, 178] on input "michael.cali@liveware.co" at bounding box center [579, 168] width 244 height 25
click at [545, 177] on input "michael.cali@liveware.co" at bounding box center [579, 168] width 244 height 25
click at [544, 178] on input "michael.cali@liveware.co" at bounding box center [579, 168] width 244 height 25
click at [544, 179] on input "michael.cali@liveware.co" at bounding box center [579, 168] width 244 height 25
click at [540, 174] on input "michael.cali@liveware.co" at bounding box center [579, 168] width 244 height 25
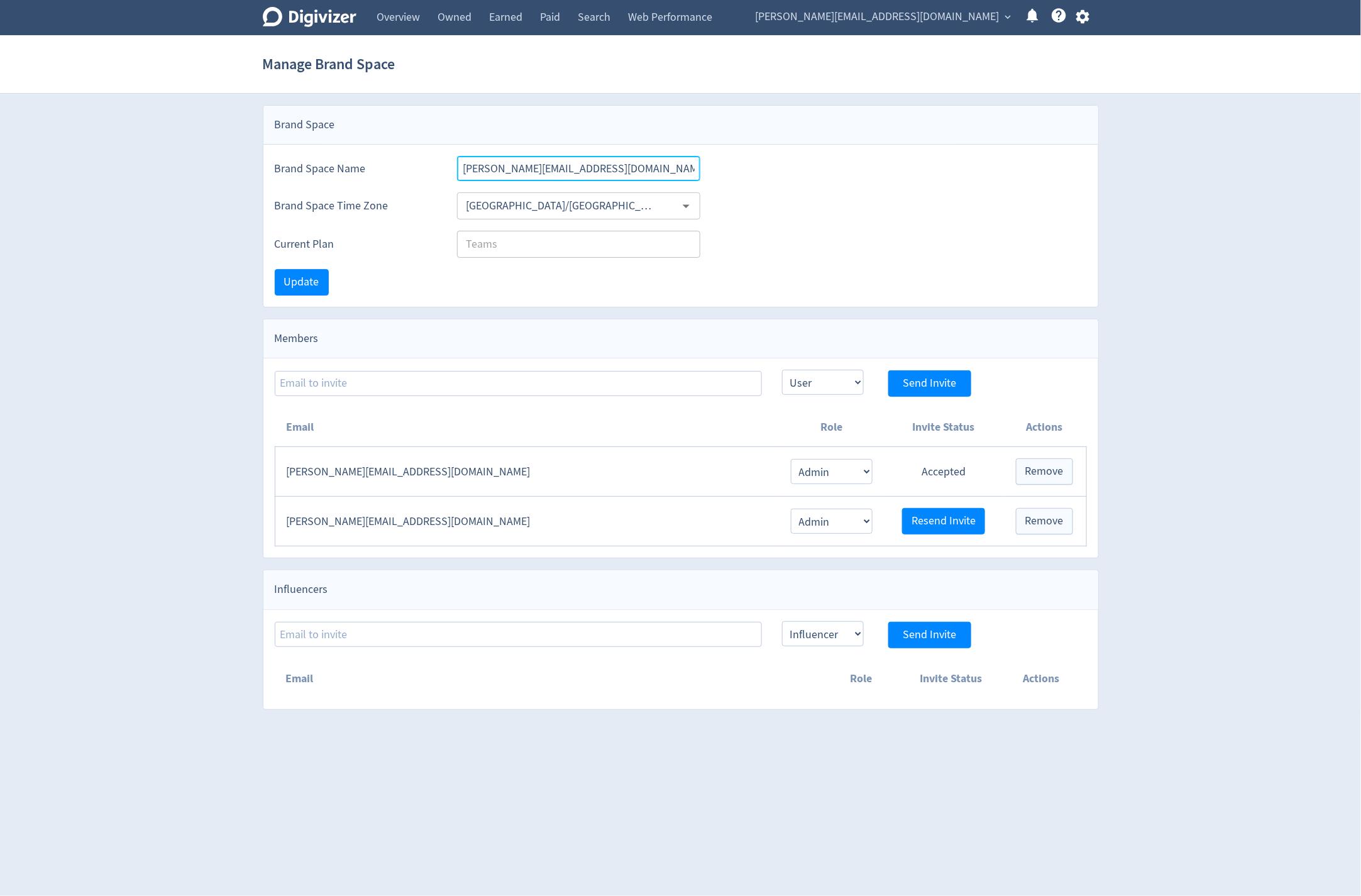
click at [540, 174] on input "michael.cali@liveware.co" at bounding box center [579, 168] width 244 height 25
type input "Liveware"
click at [276, 285] on button "Update" at bounding box center [302, 282] width 54 height 26
